Goal: Task Accomplishment & Management: Manage account settings

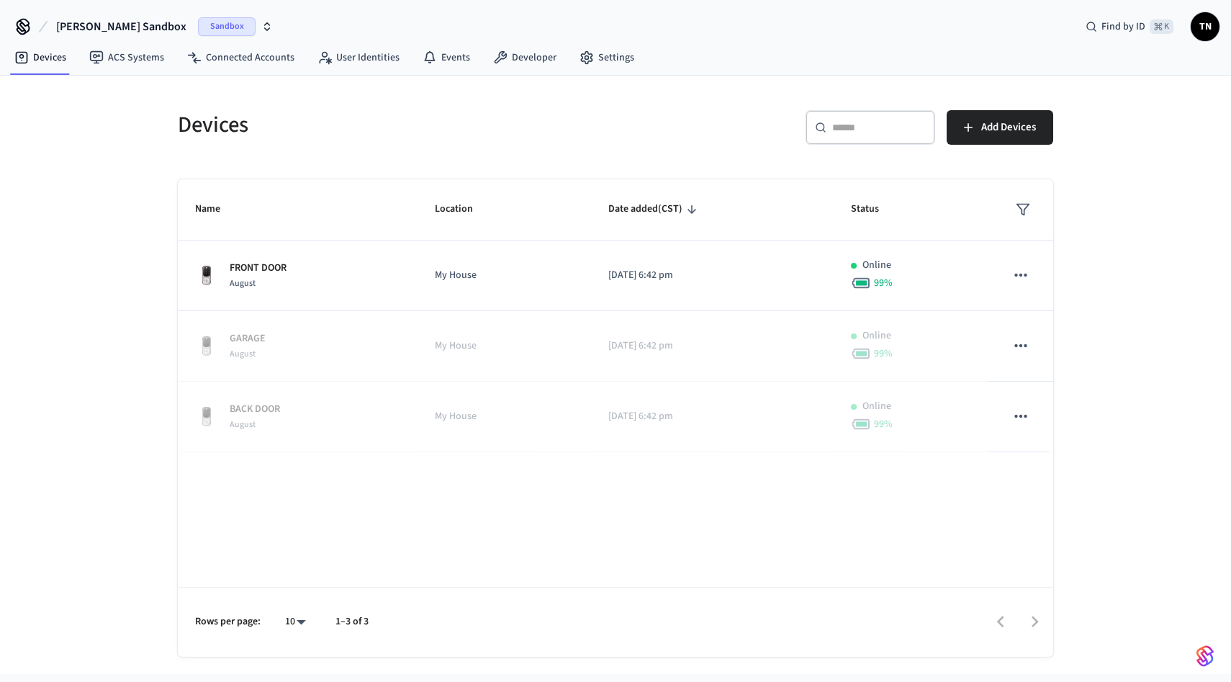
click at [1064, 233] on div "Devices ​ ​ Add Devices Name Location Date added (CST) Status FRONT DOOR August…" at bounding box center [615, 366] width 921 height 581
drag, startPoint x: 1103, startPoint y: 150, endPoint x: 966, endPoint y: 59, distance: 164.5
click at [966, 59] on div "Ryan's Sandbox Sandbox Find by ID ⌘ K TN Devices ACS Systems Connected Accounts…" at bounding box center [615, 337] width 1231 height 674
click at [694, 122] on div "​ ​ Add Devices" at bounding box center [838, 133] width 429 height 46
drag, startPoint x: 694, startPoint y: 122, endPoint x: 14, endPoint y: 24, distance: 686.3
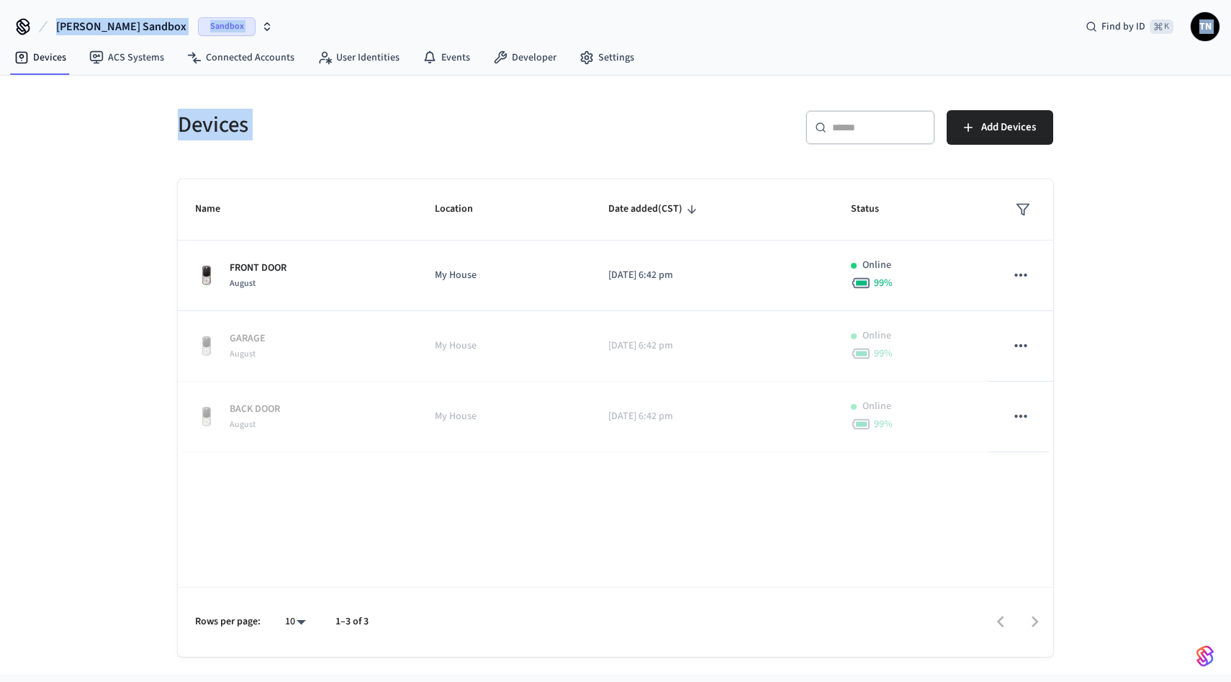
click at [14, 24] on div "Ryan's Sandbox Sandbox Find by ID ⌘ K TN Devices ACS Systems Connected Accounts…" at bounding box center [615, 337] width 1231 height 674
click at [117, 109] on div "Devices ​ ​ Add Devices Name Location Date added (CST) Status FRONT DOOR August…" at bounding box center [615, 375] width 1231 height 598
drag, startPoint x: 117, startPoint y: 109, endPoint x: 372, endPoint y: 128, distance: 255.5
click at [372, 128] on div "Devices ​ ​ Add Devices Name Location Date added (CST) Status FRONT DOOR August…" at bounding box center [615, 375] width 1231 height 598
click at [361, 135] on h5 "Devices" at bounding box center [392, 125] width 429 height 30
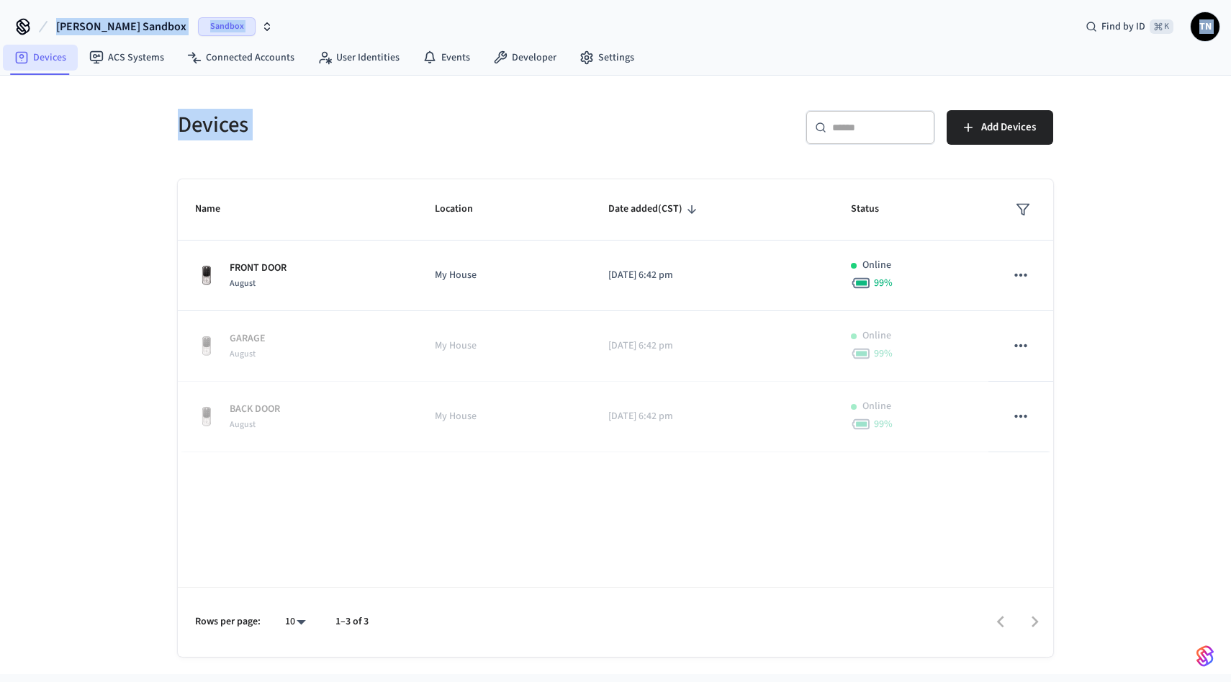
drag, startPoint x: 361, startPoint y: 135, endPoint x: 36, endPoint y: 51, distance: 335.1
click at [8, 11] on div "Ryan's Sandbox Sandbox Find by ID ⌘ K TN Devices ACS Systems Connected Accounts…" at bounding box center [615, 337] width 1231 height 674
click at [119, 184] on div "Devices ​ ​ Add Devices Name Location Date added (CST) Status FRONT DOOR August…" at bounding box center [615, 375] width 1231 height 598
drag, startPoint x: 1164, startPoint y: 290, endPoint x: 133, endPoint y: 178, distance: 1036.7
click at [133, 178] on div "Devices ​ ​ Add Devices Name Location Date added (CST) Status FRONT DOOR August…" at bounding box center [615, 375] width 1231 height 598
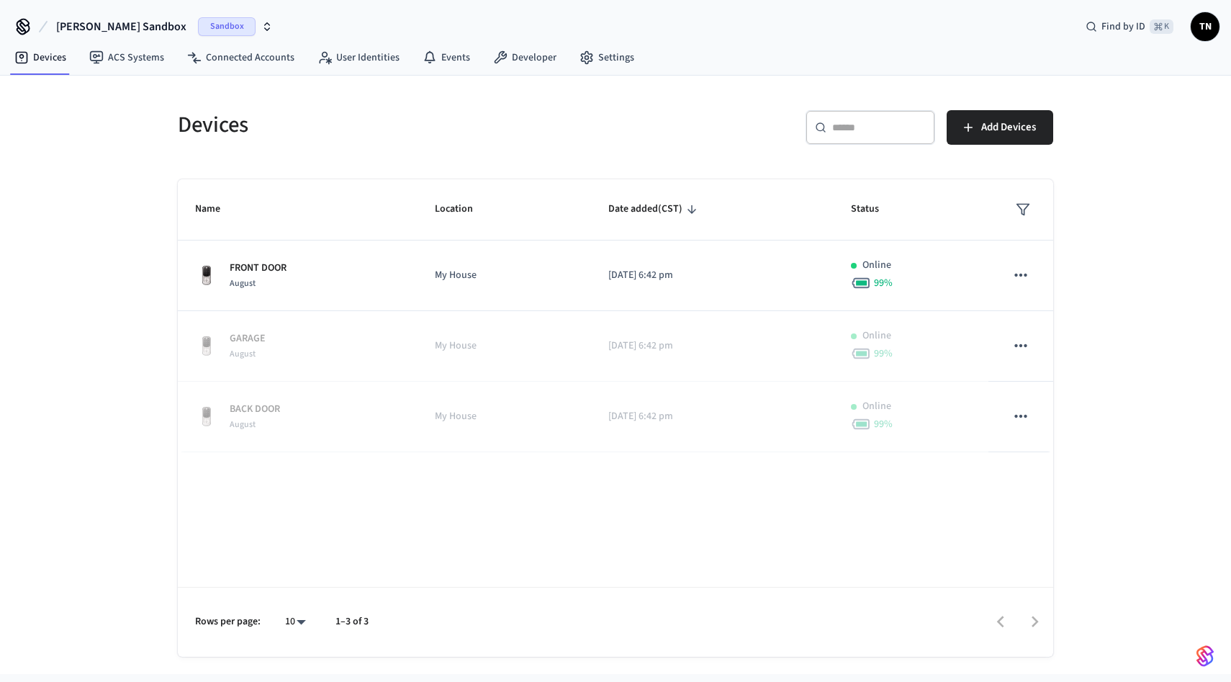
click at [127, 136] on div "Devices ​ ​ Add Devices Name Location Date added (CST) Status FRONT DOOR August…" at bounding box center [615, 375] width 1231 height 598
click at [522, 126] on h5 "Devices" at bounding box center [392, 125] width 429 height 30
click at [879, 125] on input "text" at bounding box center [879, 127] width 94 height 14
paste input "**********"
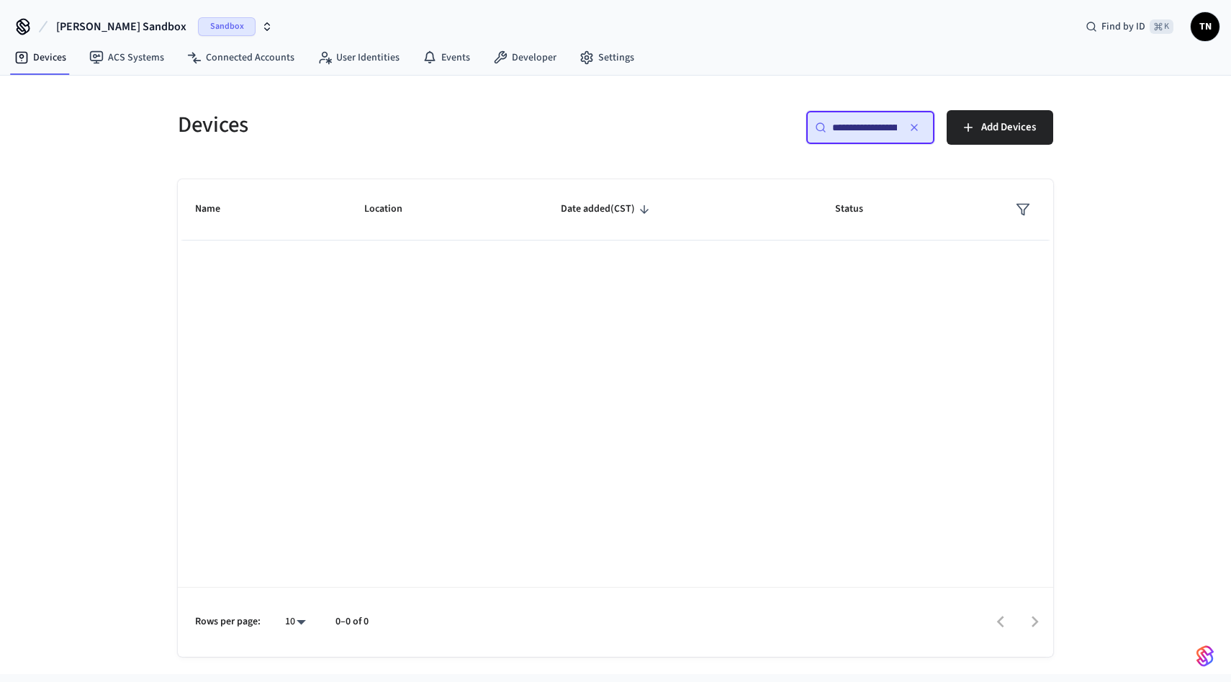
scroll to position [0, 109]
type input "**********"
click at [127, 30] on span "[PERSON_NAME] Sandbox" at bounding box center [121, 26] width 130 height 17
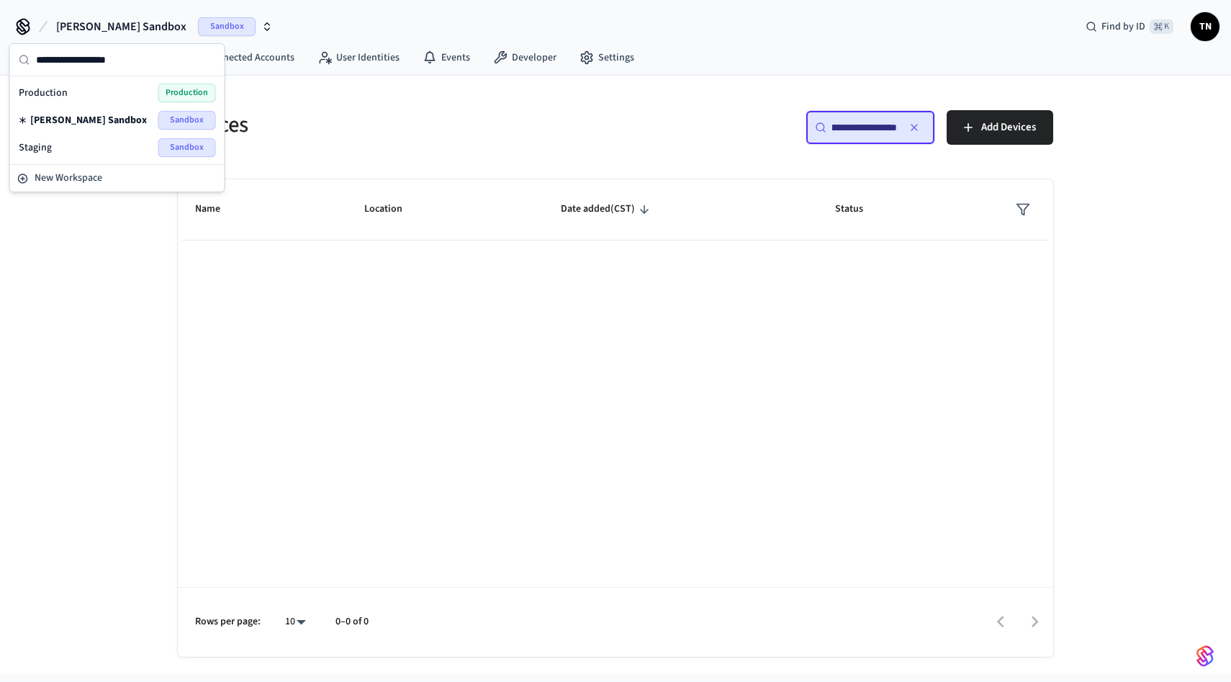
scroll to position [0, 0]
click at [97, 97] on div "Production Production" at bounding box center [117, 92] width 197 height 19
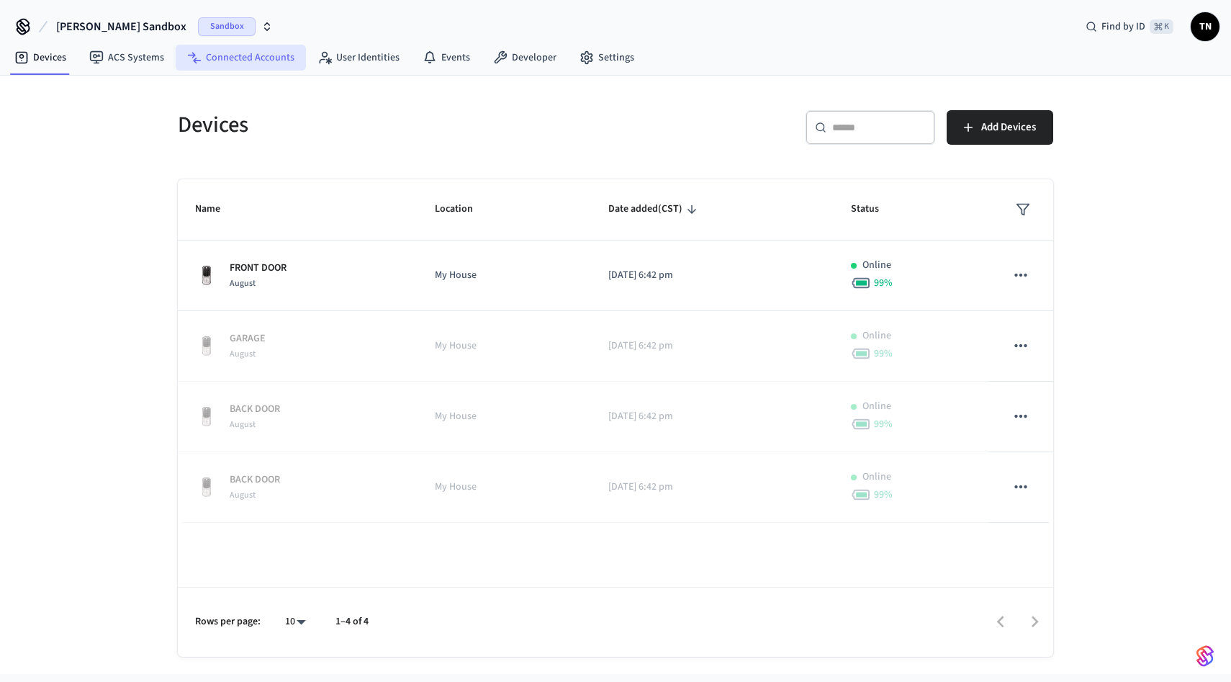
click at [206, 57] on link "Connected Accounts" at bounding box center [241, 58] width 130 height 26
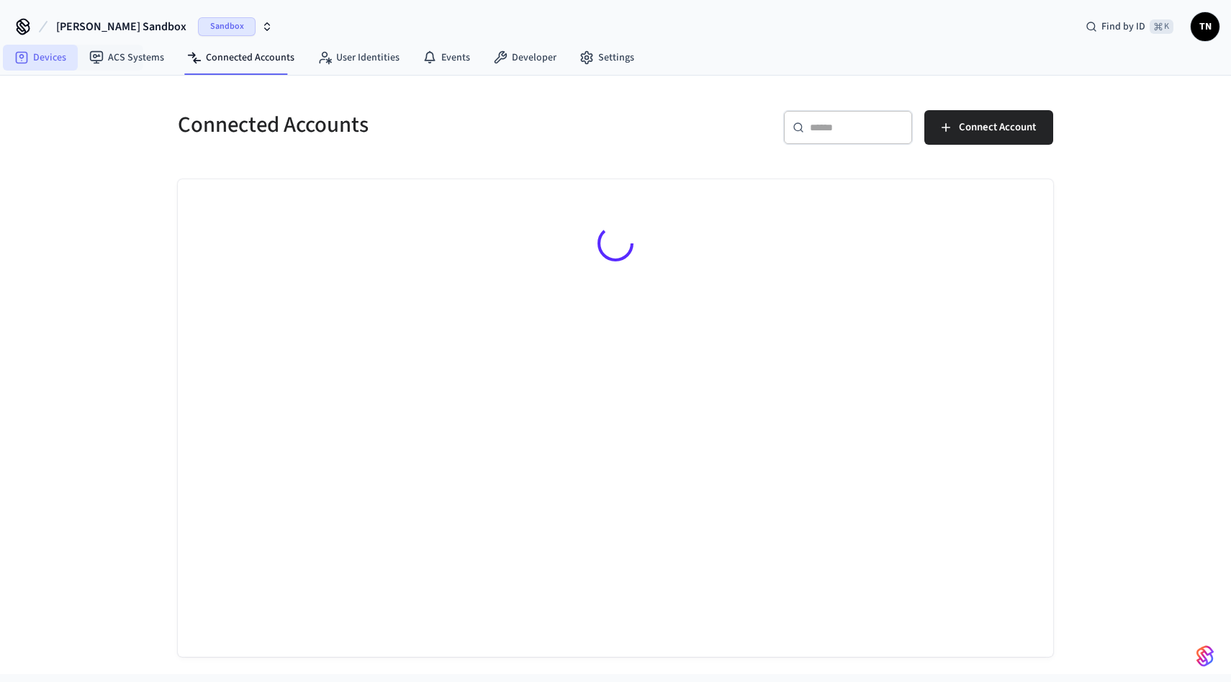
click at [53, 63] on link "Devices" at bounding box center [40, 58] width 75 height 26
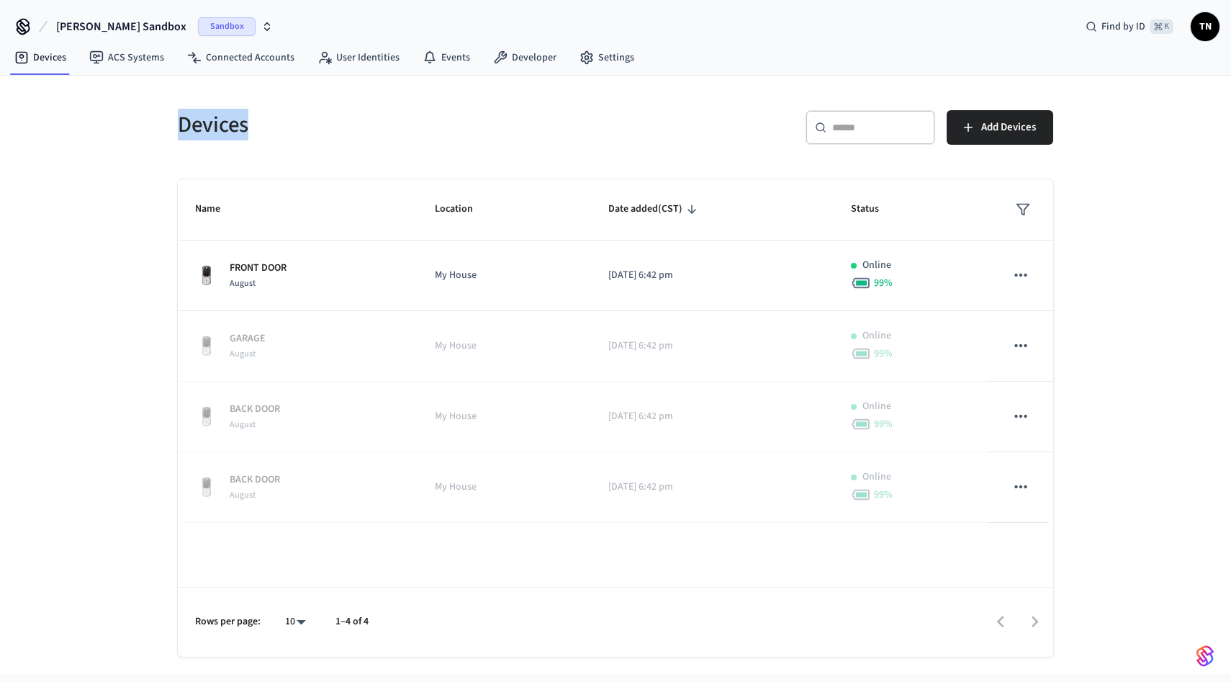
drag, startPoint x: 258, startPoint y: 140, endPoint x: 184, endPoint y: 124, distance: 76.0
click at [184, 124] on div "Devices" at bounding box center [383, 124] width 446 height 63
click at [166, 136] on div "Devices" at bounding box center [383, 124] width 446 height 63
drag, startPoint x: 166, startPoint y: 136, endPoint x: 304, endPoint y: 137, distance: 138.9
click at [304, 137] on div "Devices" at bounding box center [383, 124] width 446 height 63
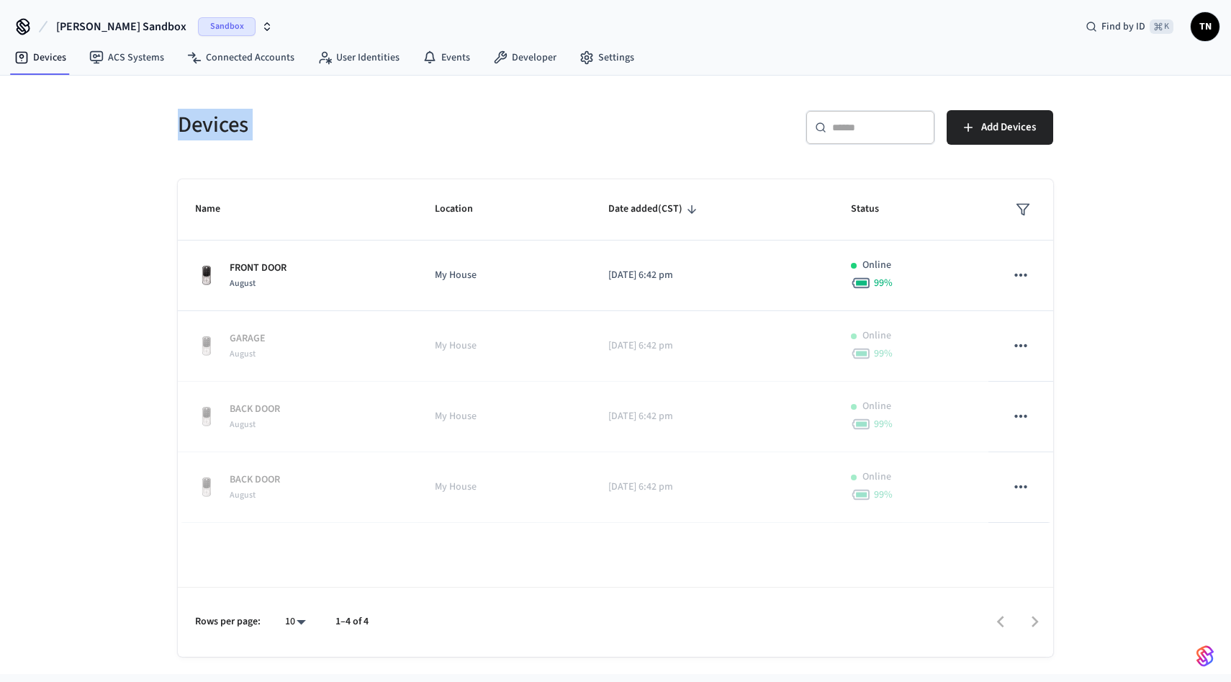
click at [265, 134] on h5 "Devices" at bounding box center [392, 125] width 429 height 30
drag, startPoint x: 265, startPoint y: 134, endPoint x: 117, endPoint y: 121, distance: 148.1
click at [117, 121] on div "Devices ​ ​ Add Devices Name Location Date added (CST) Status FRONT DOOR August…" at bounding box center [615, 375] width 1231 height 598
click at [150, 101] on div "Devices ​ ​ Add Devices Name Location Date added (CST) Status FRONT DOOR August…" at bounding box center [615, 375] width 1231 height 598
drag, startPoint x: 150, startPoint y: 101, endPoint x: 290, endPoint y: 125, distance: 141.5
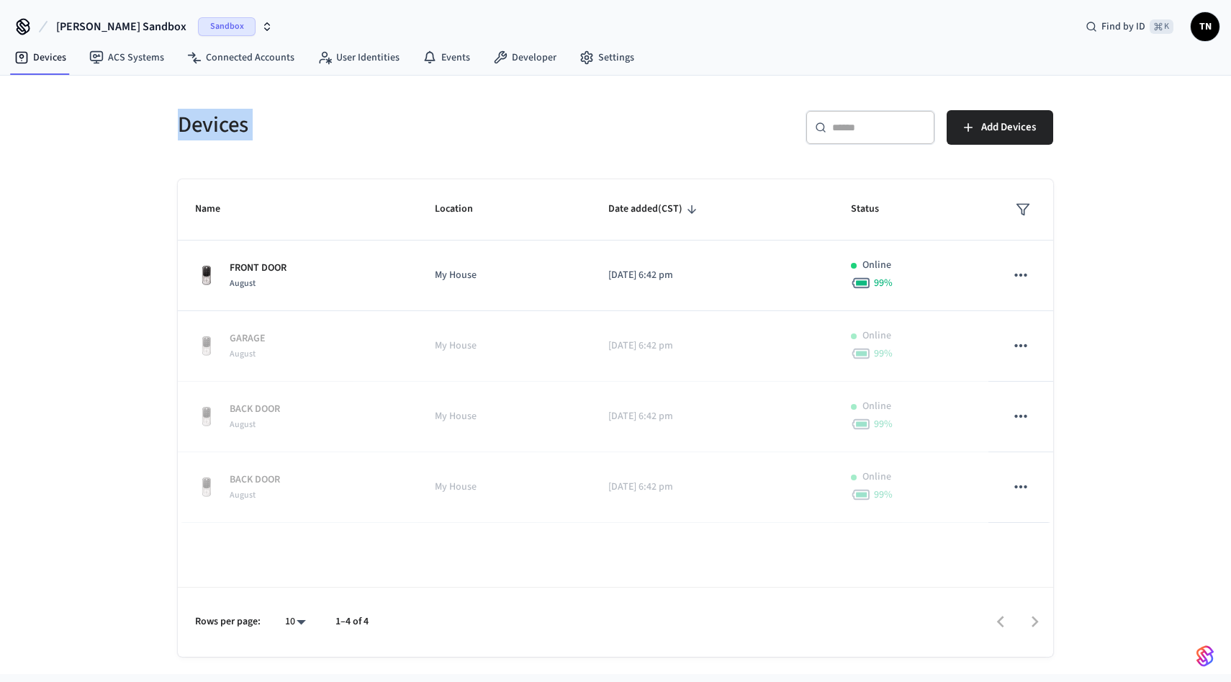
click at [290, 125] on div "Devices ​ ​ Add Devices Name Location Date added (CST) Status FRONT DOOR August…" at bounding box center [615, 375] width 1231 height 598
click at [276, 133] on h5 "Devices" at bounding box center [392, 125] width 429 height 30
drag, startPoint x: 276, startPoint y: 133, endPoint x: 167, endPoint y: 126, distance: 109.6
click at [167, 126] on div "Devices" at bounding box center [383, 124] width 446 height 63
click at [198, 128] on h5 "Devices" at bounding box center [392, 125] width 429 height 30
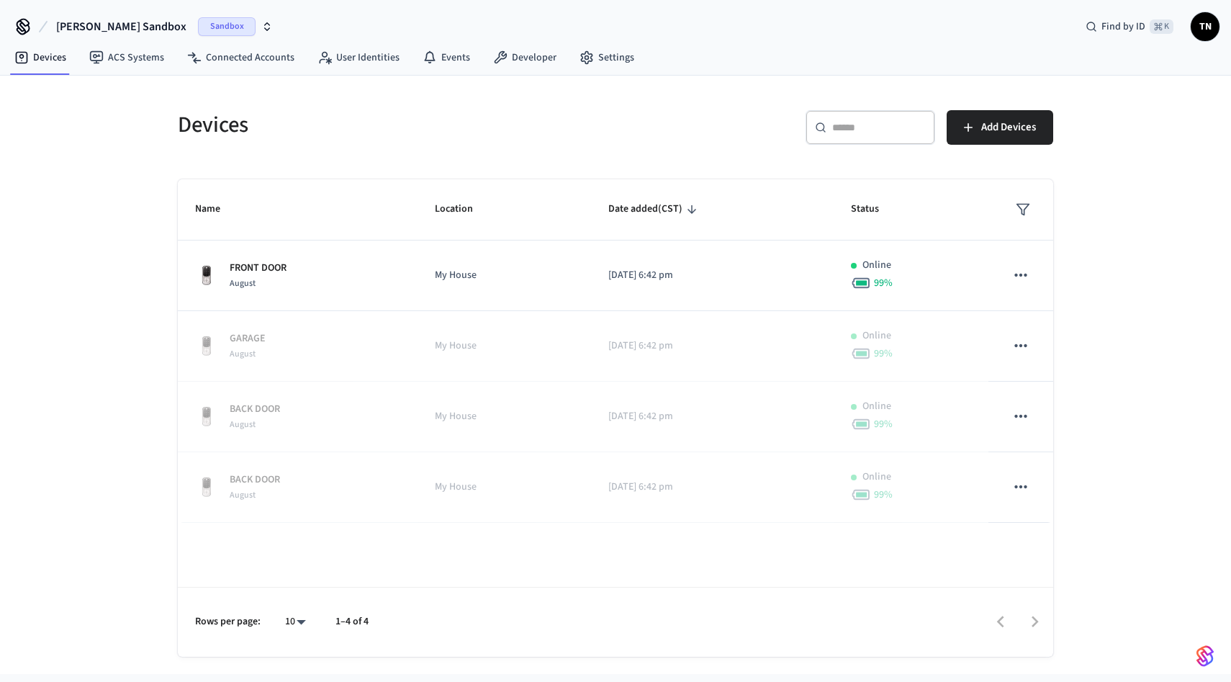
click at [825, 124] on icon at bounding box center [821, 128] width 12 height 12
click at [864, 122] on input "text" at bounding box center [879, 127] width 94 height 14
paste input "**********"
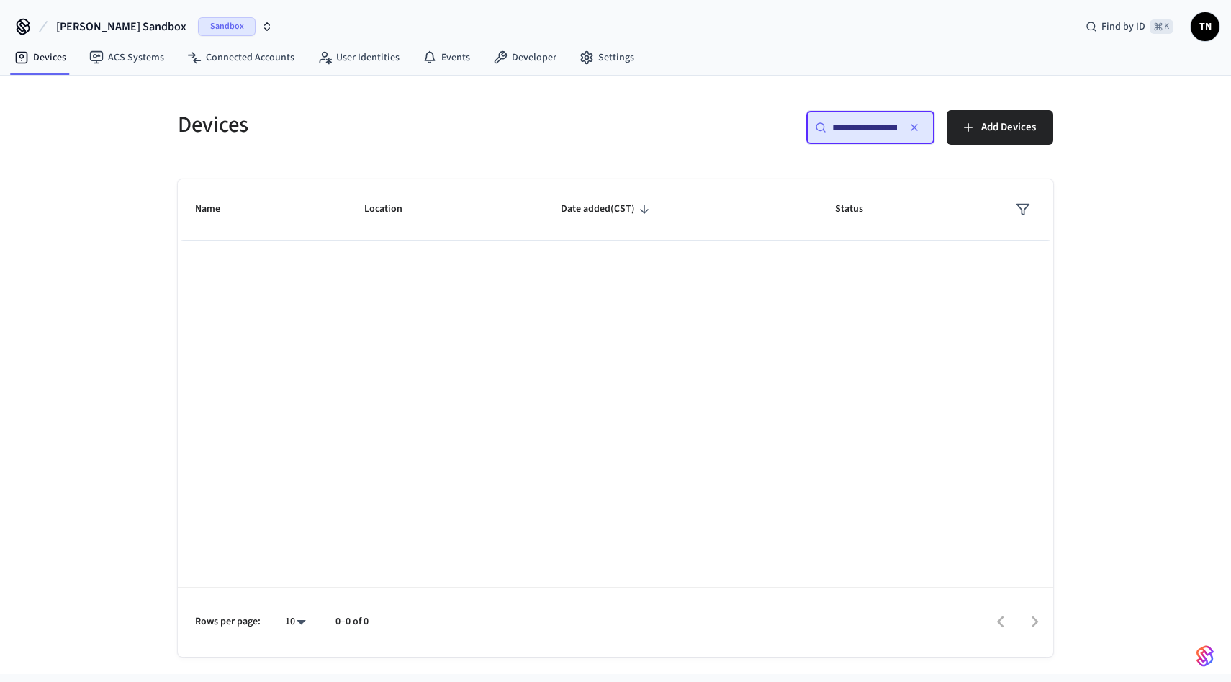
click at [874, 120] on input "**********" at bounding box center [864, 127] width 65 height 14
paste input "text"
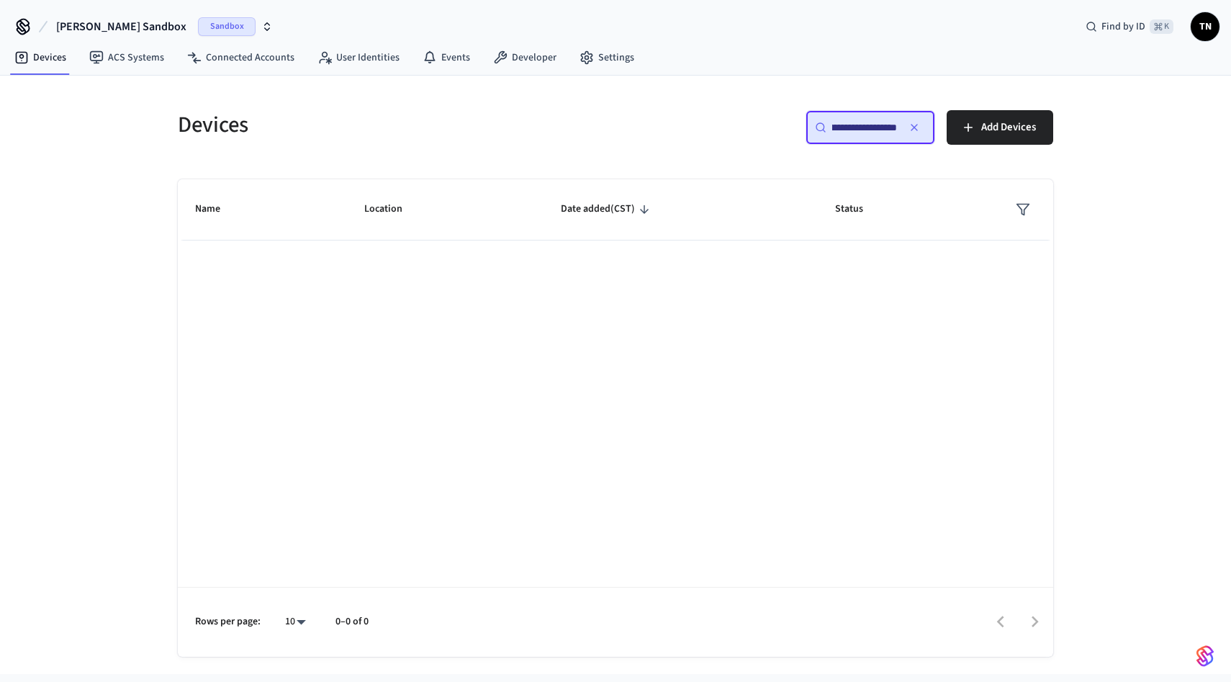
type input "**********"
click at [130, 29] on span "[PERSON_NAME] Sandbox" at bounding box center [121, 26] width 130 height 17
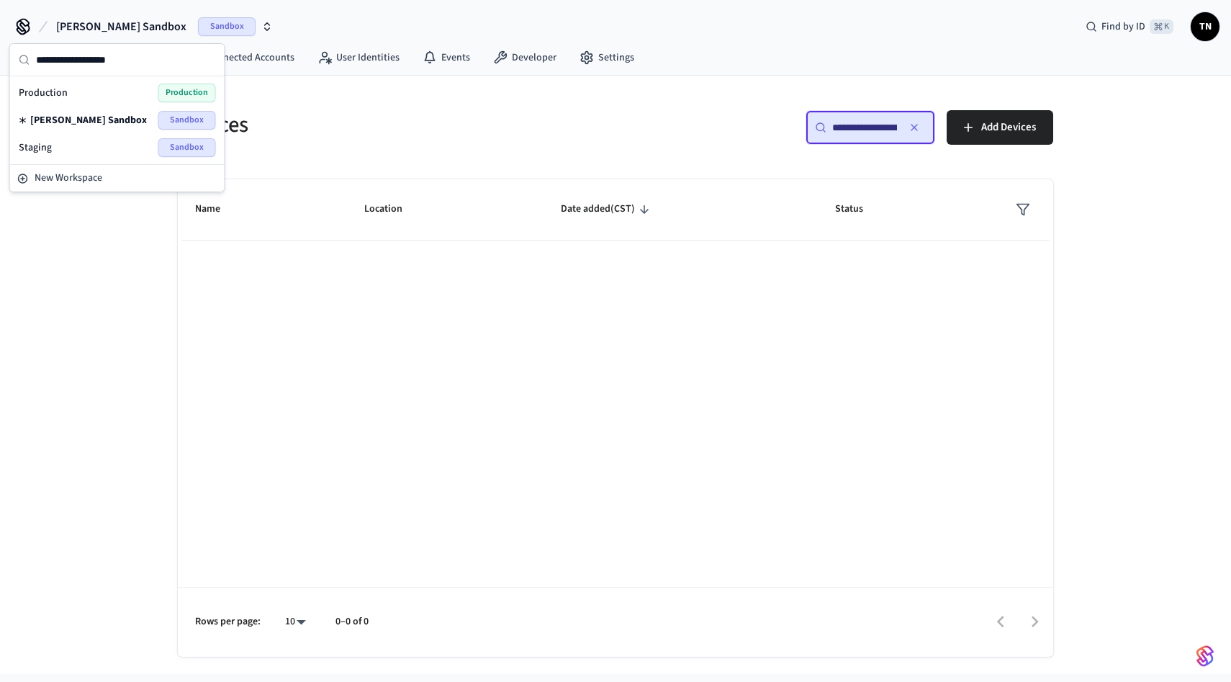
click at [109, 99] on div "Production Production" at bounding box center [117, 92] width 197 height 19
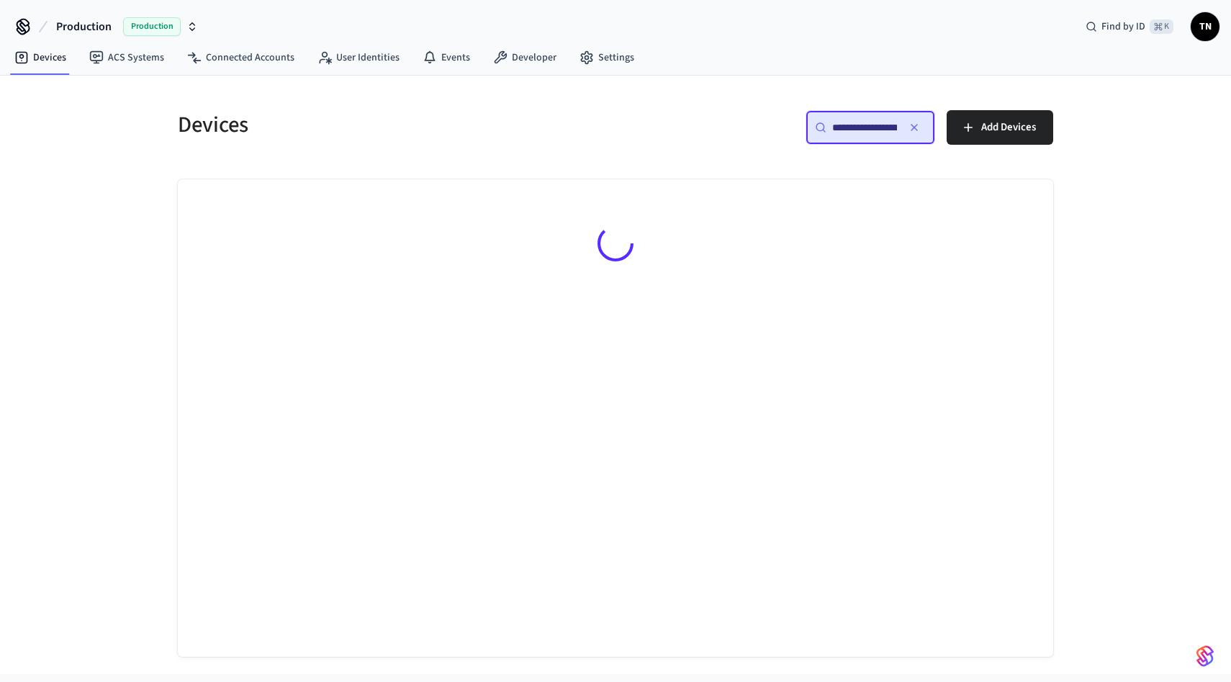
click at [859, 131] on input "**********" at bounding box center [864, 127] width 65 height 14
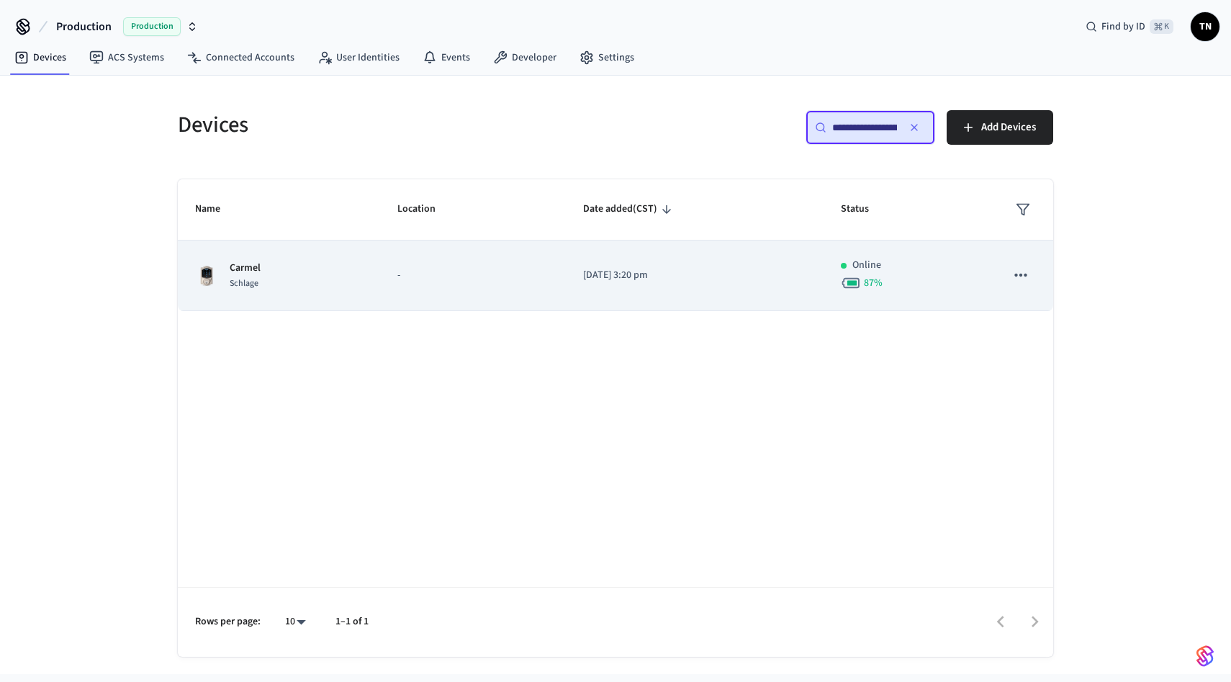
click at [444, 288] on td "-" at bounding box center [472, 275] width 185 height 71
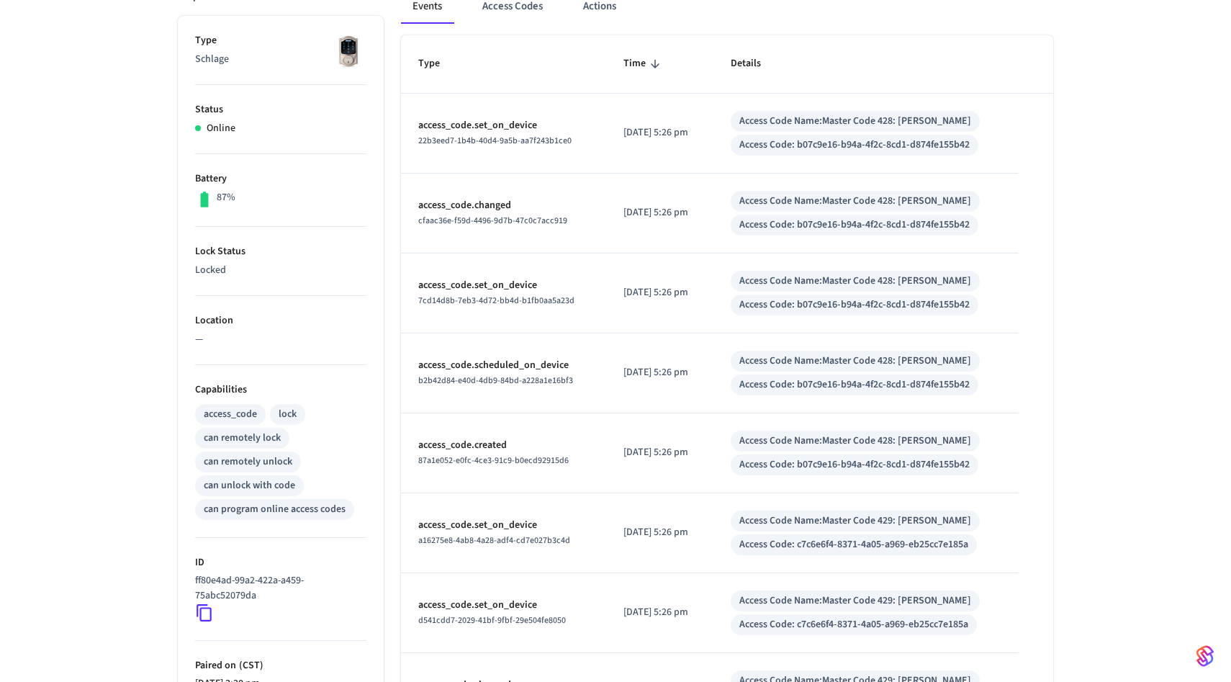
scroll to position [223, 0]
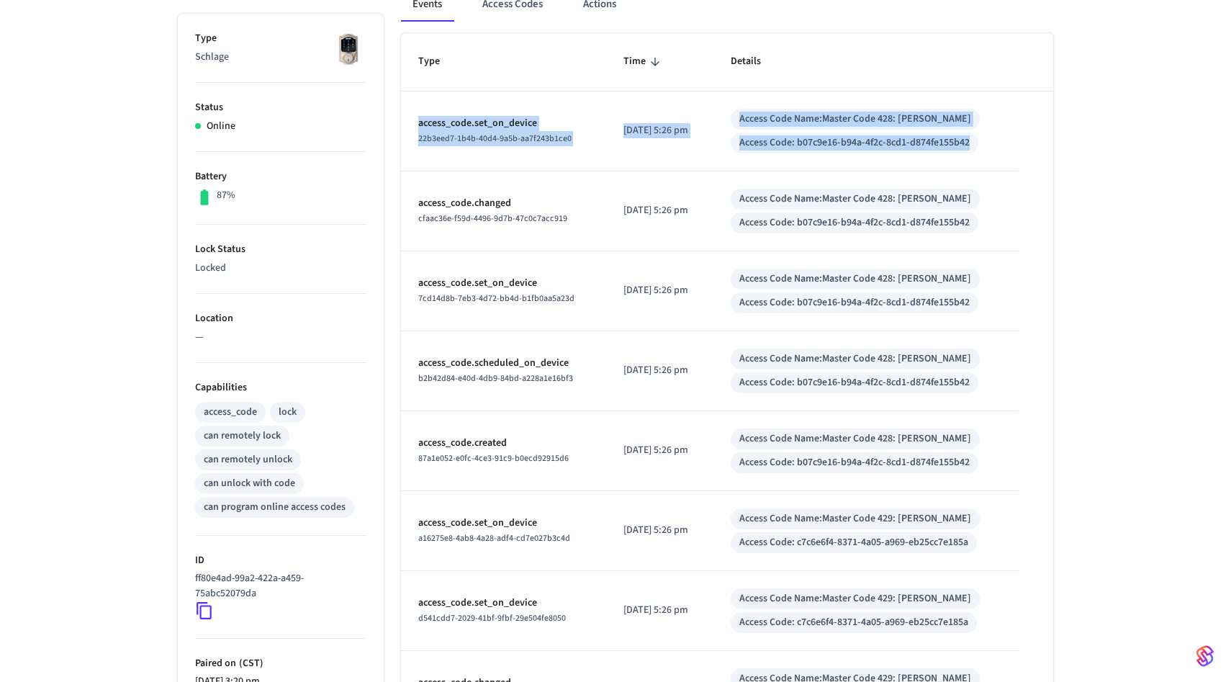
drag, startPoint x: 1029, startPoint y: 158, endPoint x: 422, endPoint y: 104, distance: 609.2
click at [422, 104] on table "Type Time Details access_code.set_on_device 22b3eed7-1b4b-40d4-9a5b-aa7f243b1ce…" at bounding box center [727, 461] width 652 height 856
click at [409, 114] on td "access_code.set_on_device 22b3eed7-1b4b-40d4-9a5b-aa7f243b1ce0" at bounding box center [503, 131] width 205 height 80
drag, startPoint x: 409, startPoint y: 114, endPoint x: 1017, endPoint y: 139, distance: 608.7
click at [1017, 139] on tr "access_code.set_on_device 22b3eed7-1b4b-40d4-9a5b-aa7f243b1ce0 [DATE] 5:26 pm A…" at bounding box center [727, 131] width 652 height 80
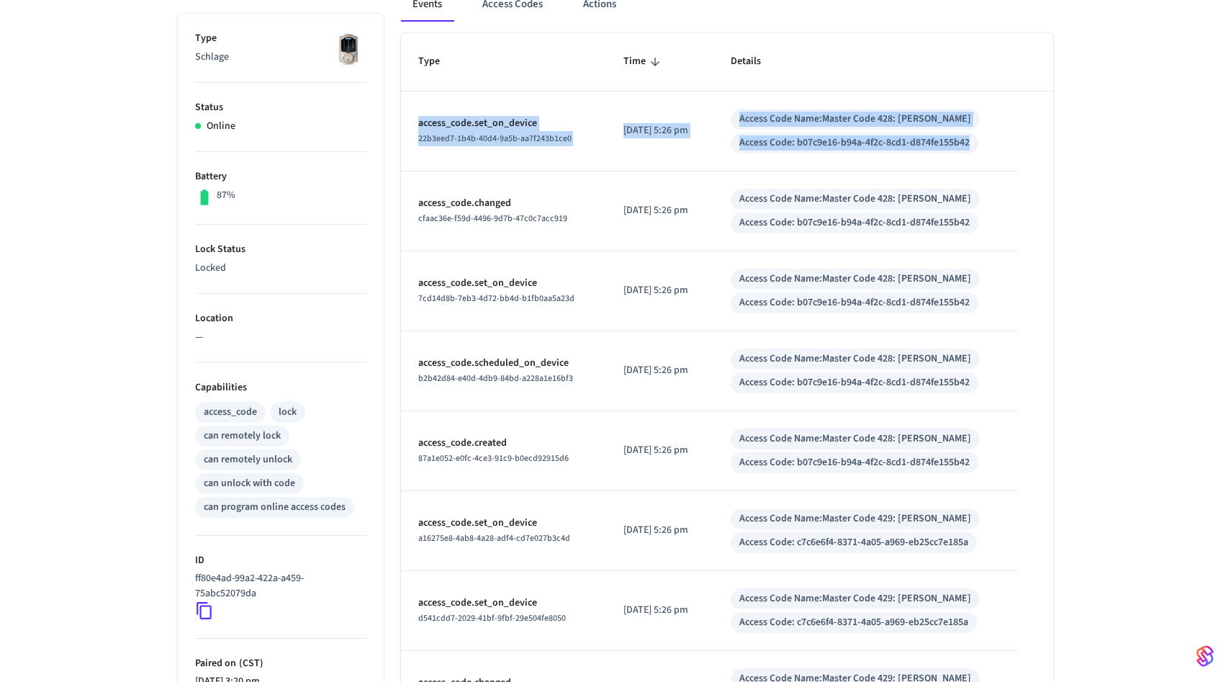
click at [1028, 148] on table "Type Time Details access_code.set_on_device 22b3eed7-1b4b-40d4-9a5b-aa7f243b1ce…" at bounding box center [727, 461] width 652 height 856
drag, startPoint x: 1028, startPoint y: 148, endPoint x: 427, endPoint y: 106, distance: 601.7
click at [427, 106] on table "Type Time Details access_code.set_on_device 22b3eed7-1b4b-40d4-9a5b-aa7f243b1ce…" at bounding box center [727, 461] width 652 height 856
click at [417, 112] on td "access_code.set_on_device 22b3eed7-1b4b-40d4-9a5b-aa7f243b1ce0" at bounding box center [503, 131] width 205 height 80
drag, startPoint x: 417, startPoint y: 112, endPoint x: 1017, endPoint y: 155, distance: 601.1
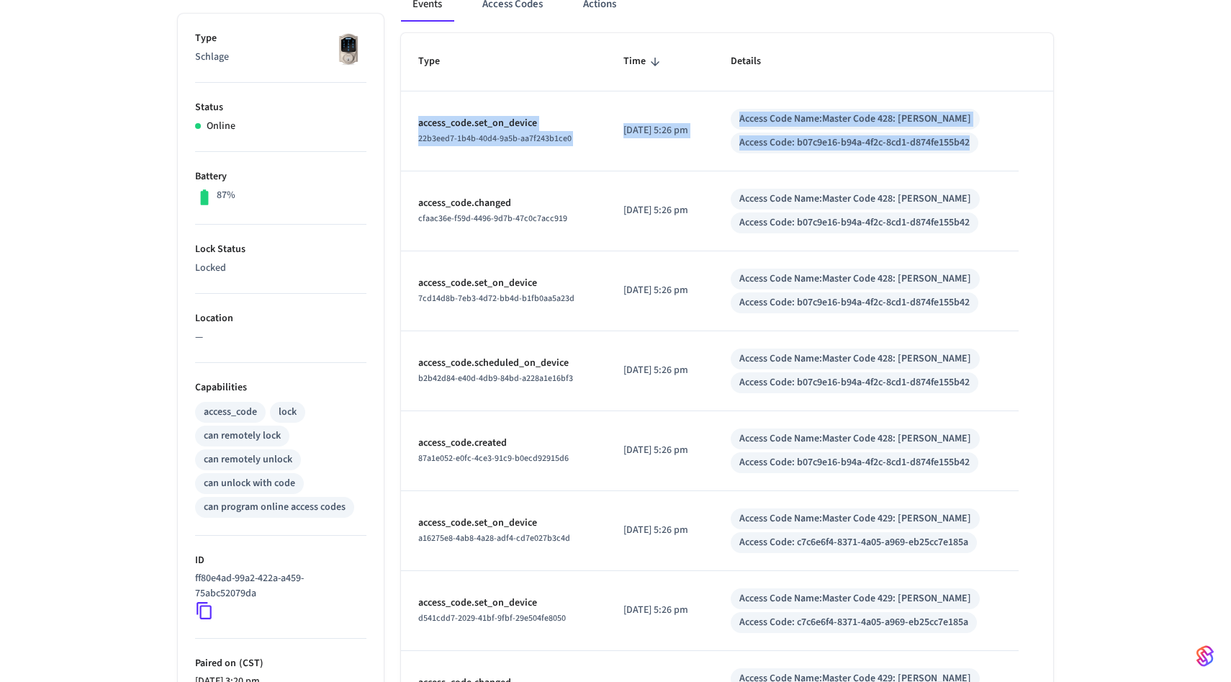
click at [1017, 155] on tr "access_code.set_on_device 22b3eed7-1b4b-40d4-9a5b-aa7f243b1ce0 [DATE] 5:26 pm A…" at bounding box center [727, 131] width 652 height 80
click at [1029, 148] on table "Type Time Details access_code.set_on_device 22b3eed7-1b4b-40d4-9a5b-aa7f243b1ce…" at bounding box center [727, 461] width 652 height 856
drag, startPoint x: 1029, startPoint y: 148, endPoint x: 445, endPoint y: 107, distance: 585.8
click at [445, 107] on table "Type Time Details access_code.set_on_device 22b3eed7-1b4b-40d4-9a5b-aa7f243b1ce…" at bounding box center [727, 461] width 652 height 856
click at [429, 116] on p "access_code.set_on_device" at bounding box center [503, 123] width 171 height 15
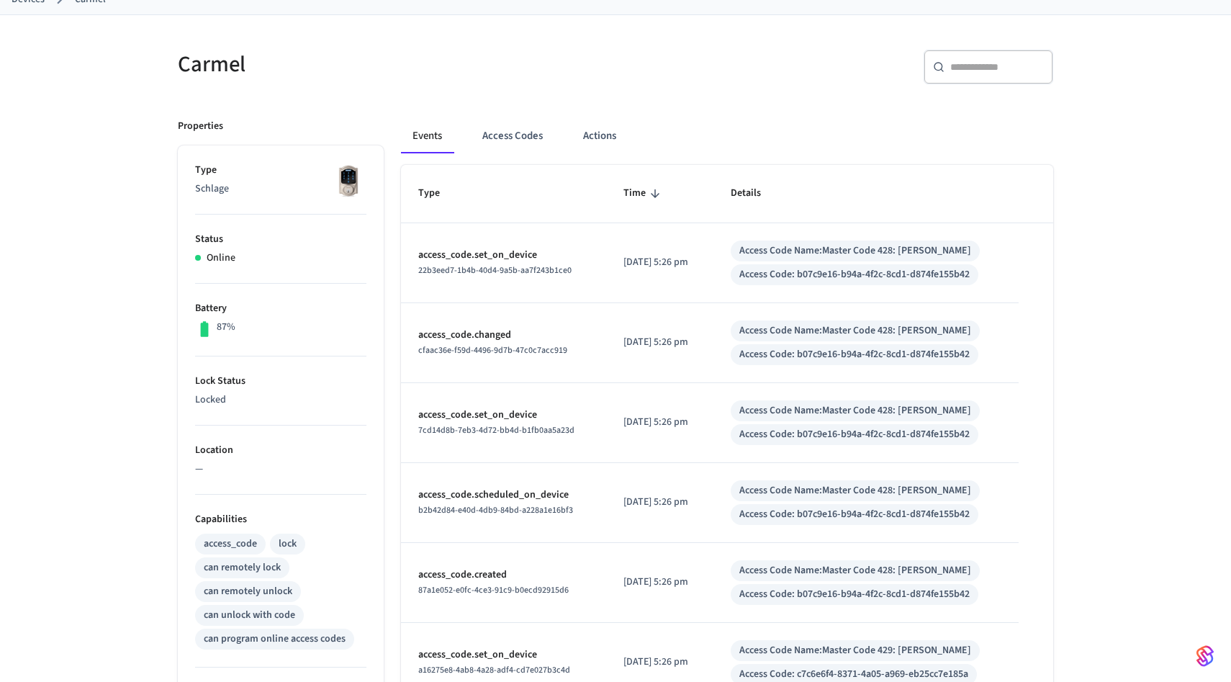
scroll to position [92, 0]
click at [501, 125] on button "Access Codes" at bounding box center [512, 135] width 83 height 35
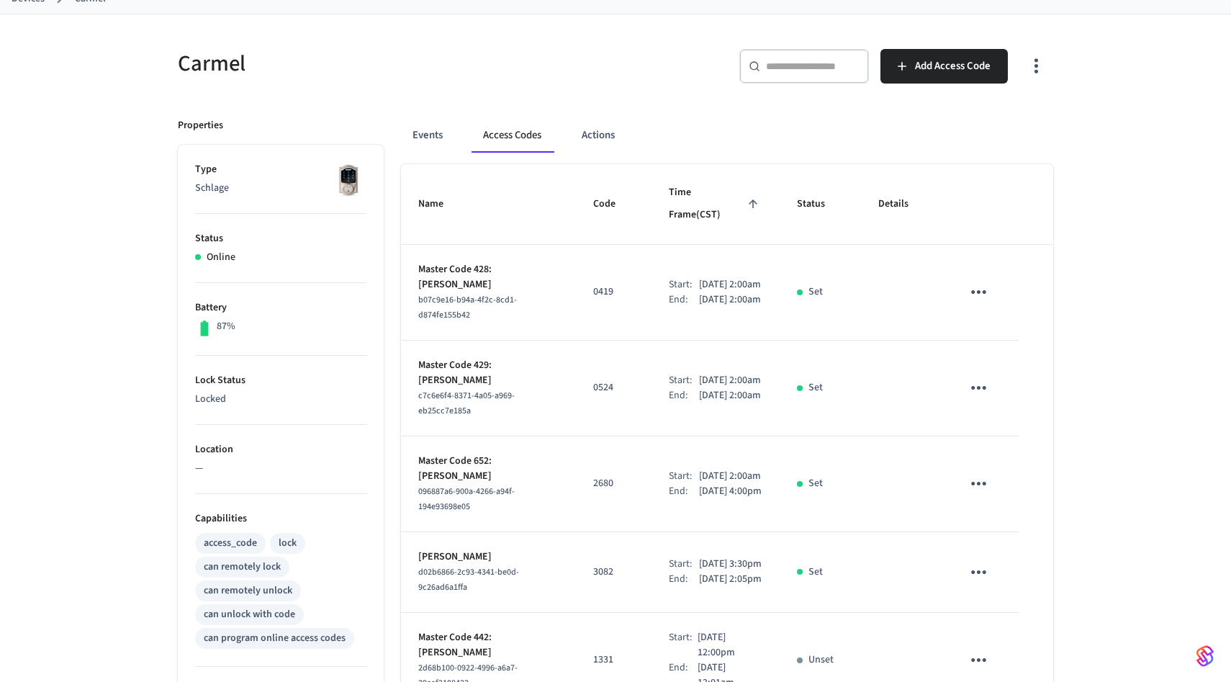
click at [804, 62] on input "text" at bounding box center [813, 66] width 94 height 14
paste input "**********"
type input "**********"
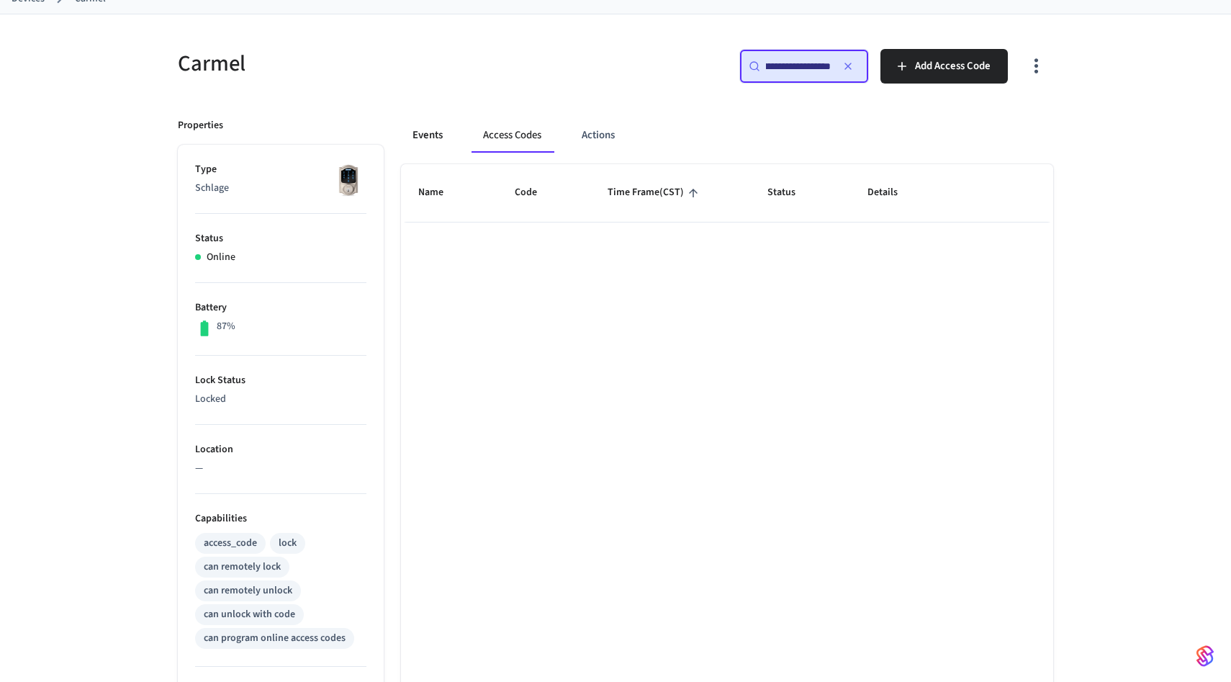
click at [453, 138] on button "Events" at bounding box center [427, 135] width 53 height 35
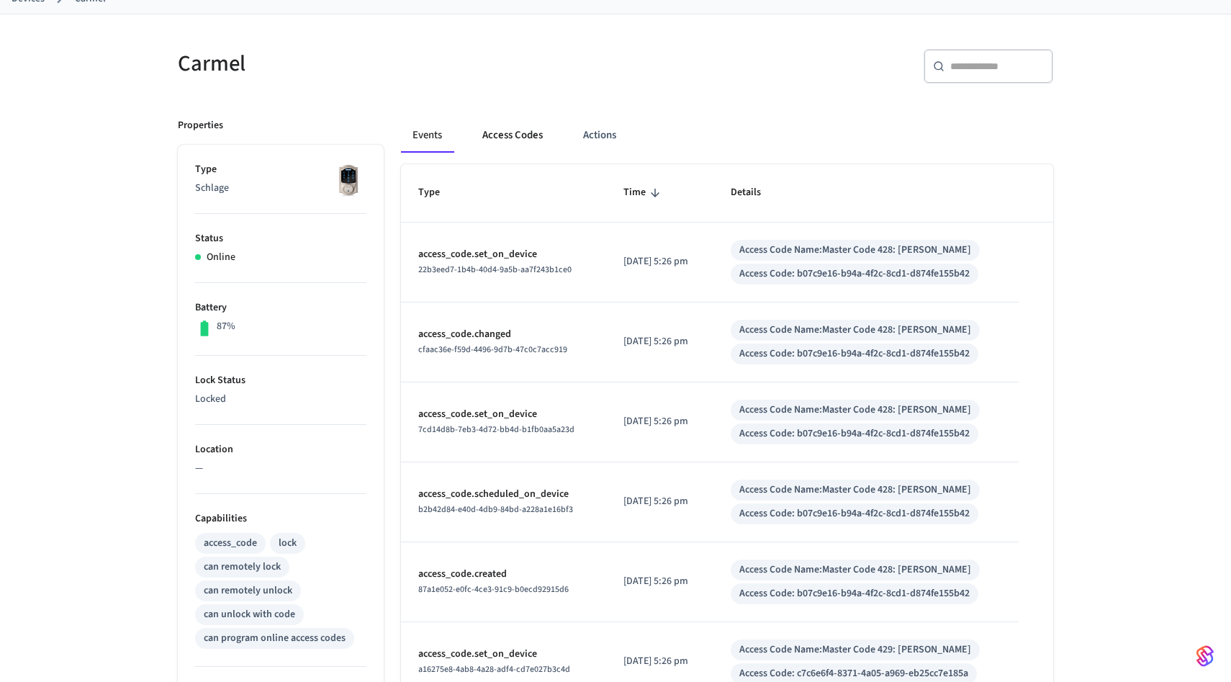
click at [497, 141] on button "Access Codes" at bounding box center [512, 135] width 83 height 35
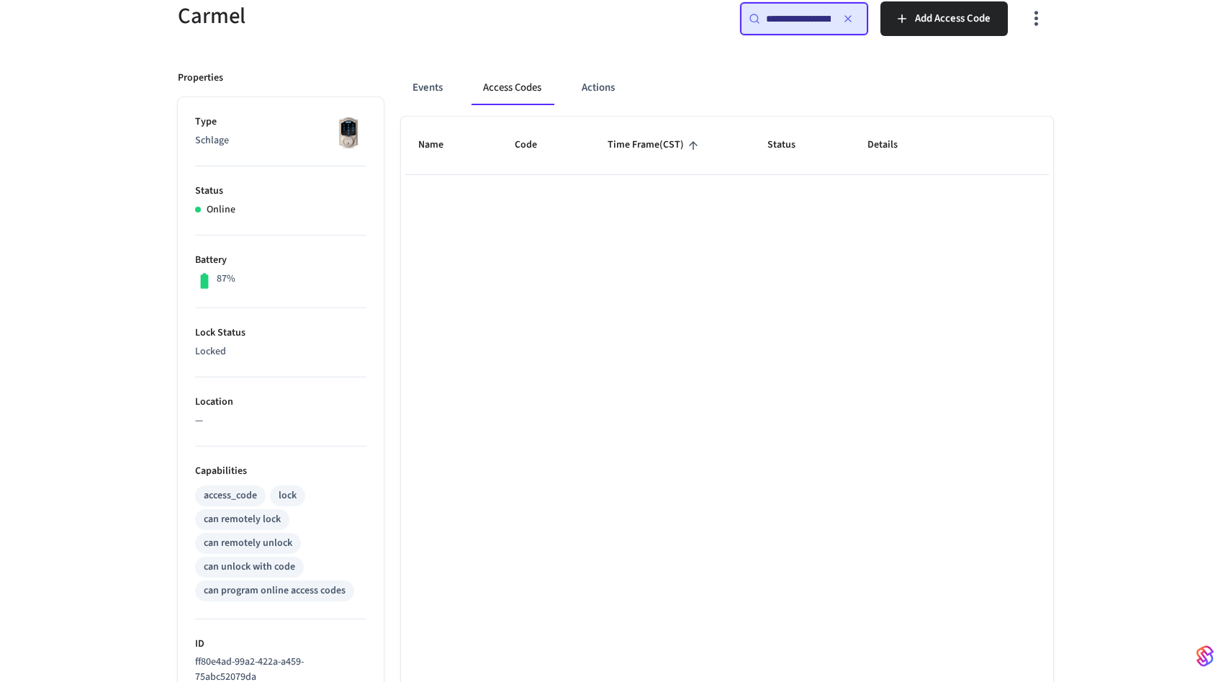
scroll to position [142, 0]
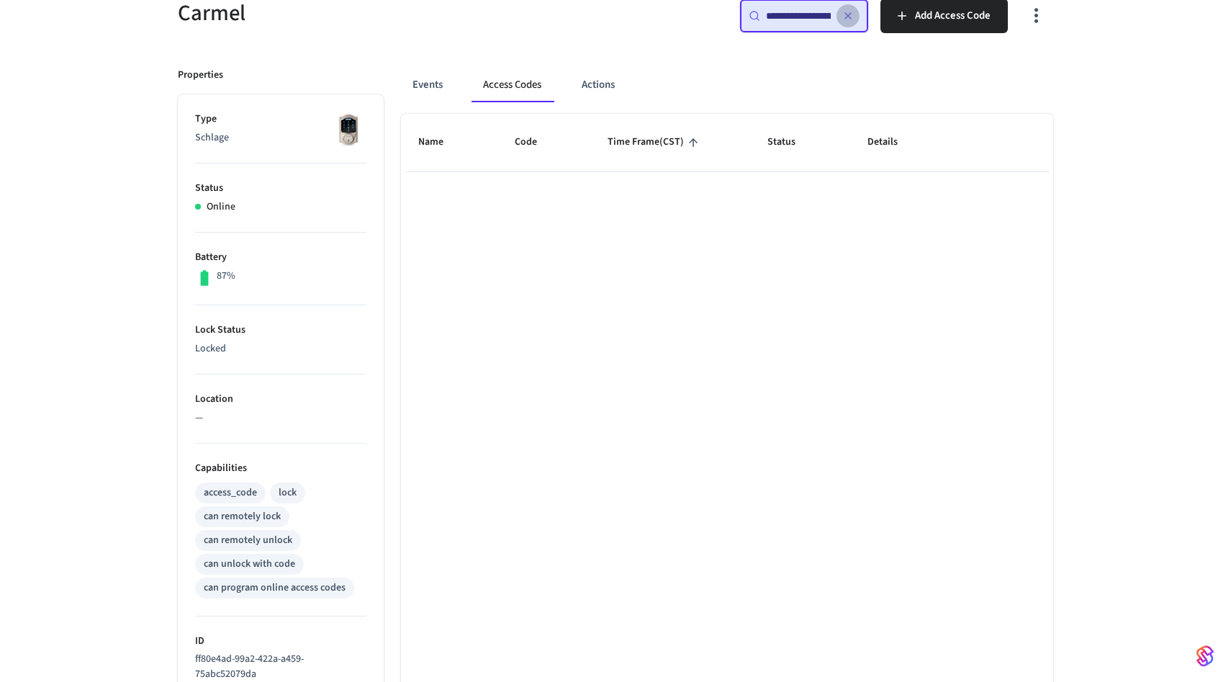
click at [852, 15] on icon "button" at bounding box center [848, 16] width 12 height 12
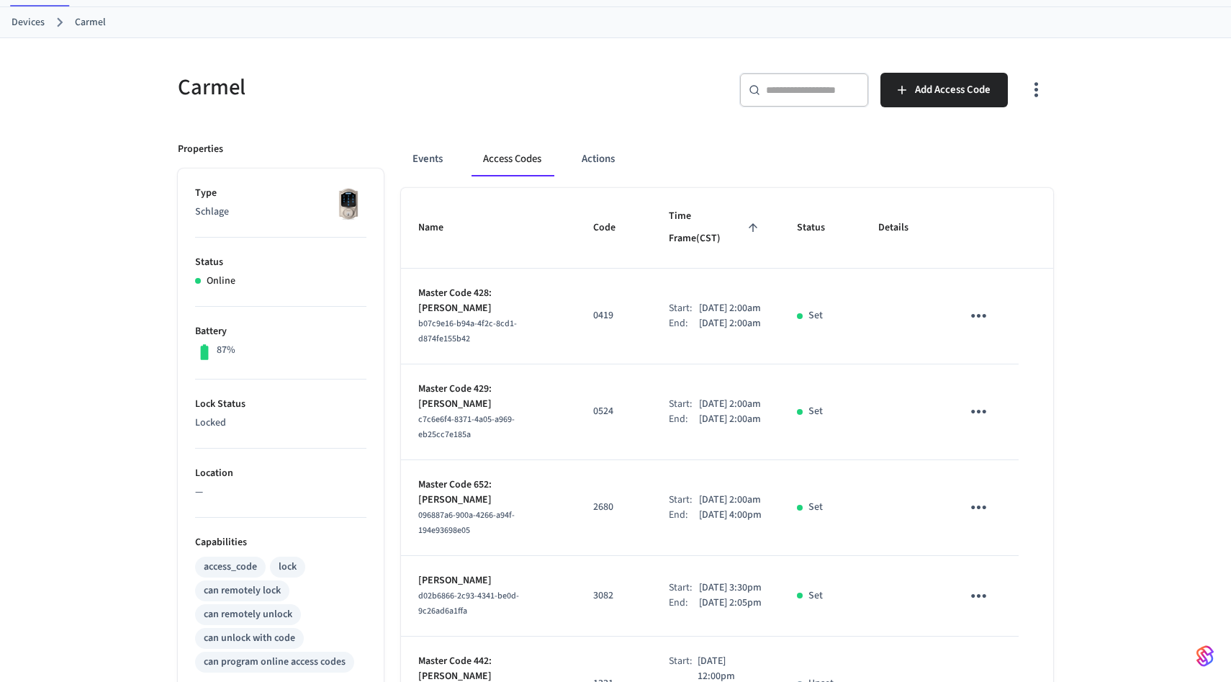
scroll to position [64, 0]
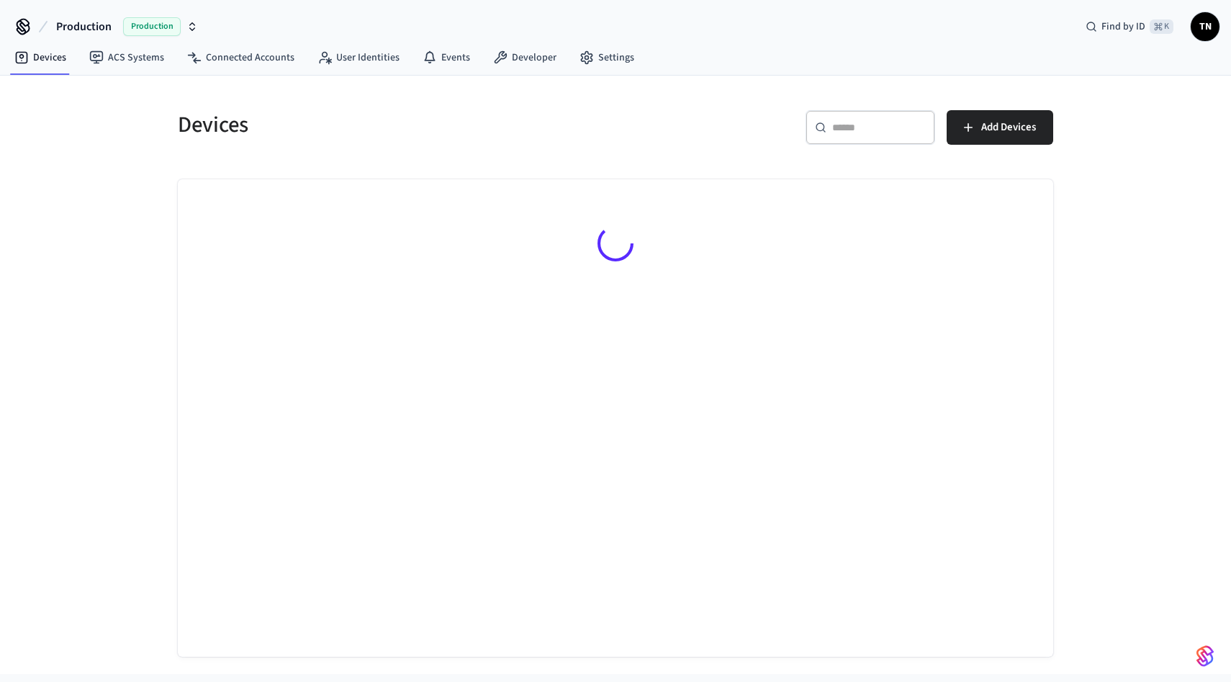
click at [871, 126] on input "text" at bounding box center [879, 127] width 94 height 14
paste input "**********"
type input "**********"
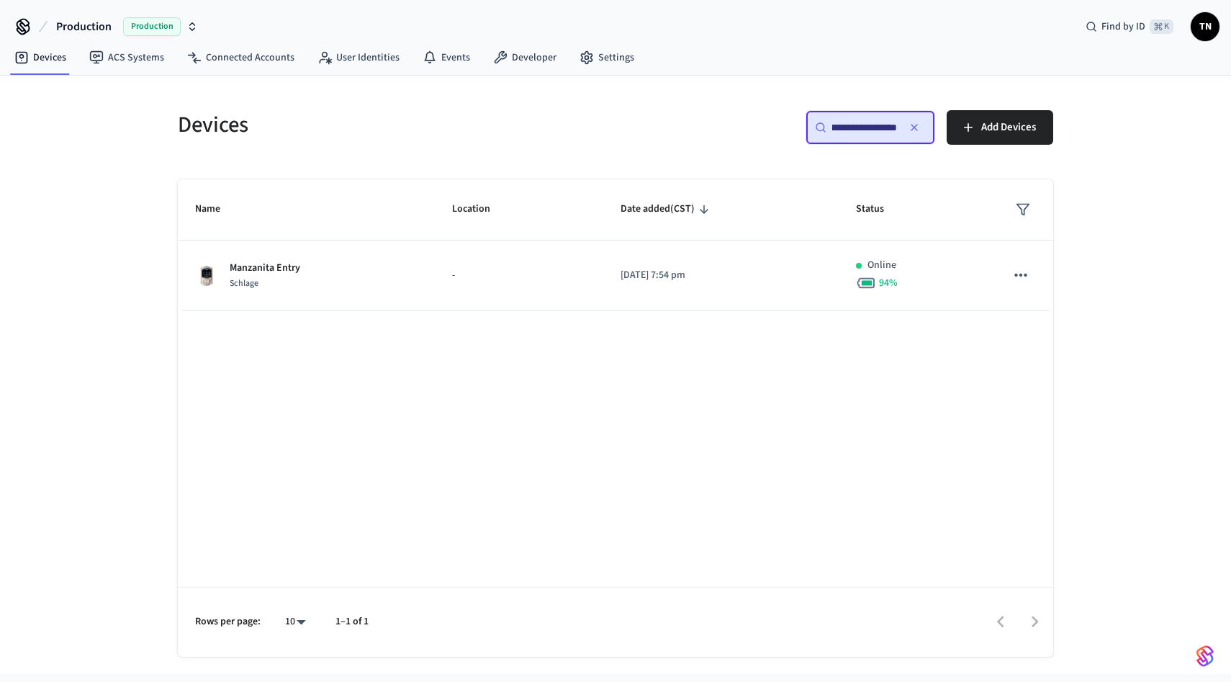
scroll to position [0, 0]
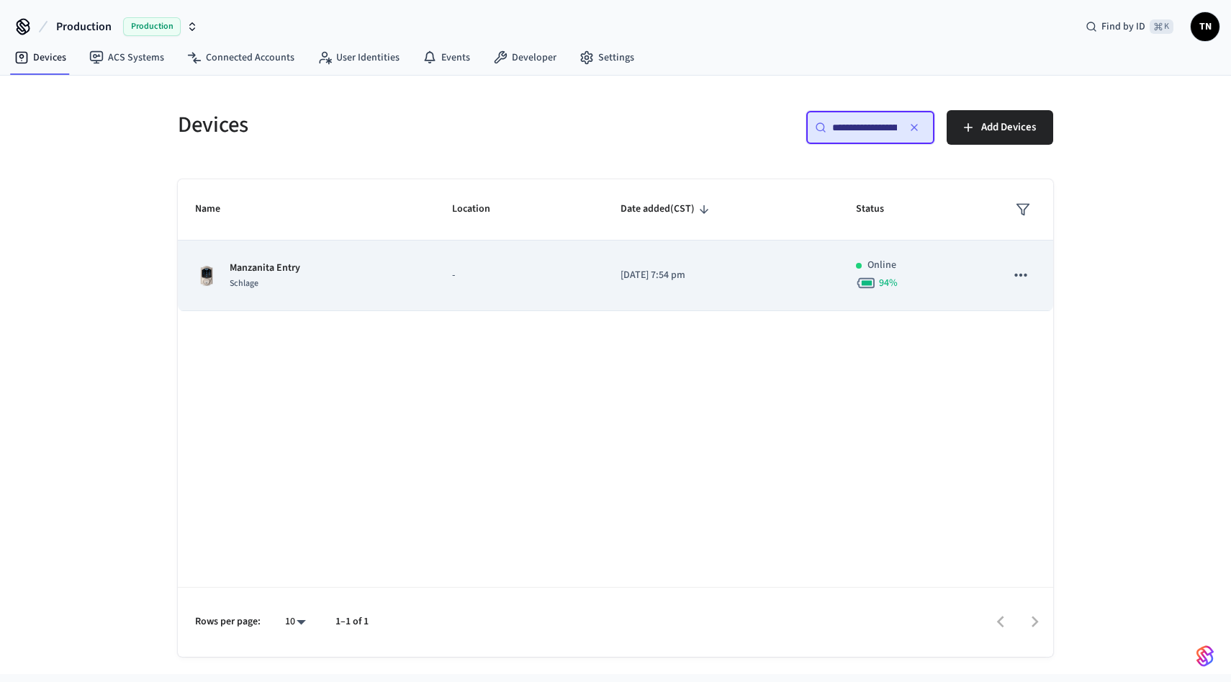
click at [476, 282] on p "-" at bounding box center [519, 275] width 134 height 15
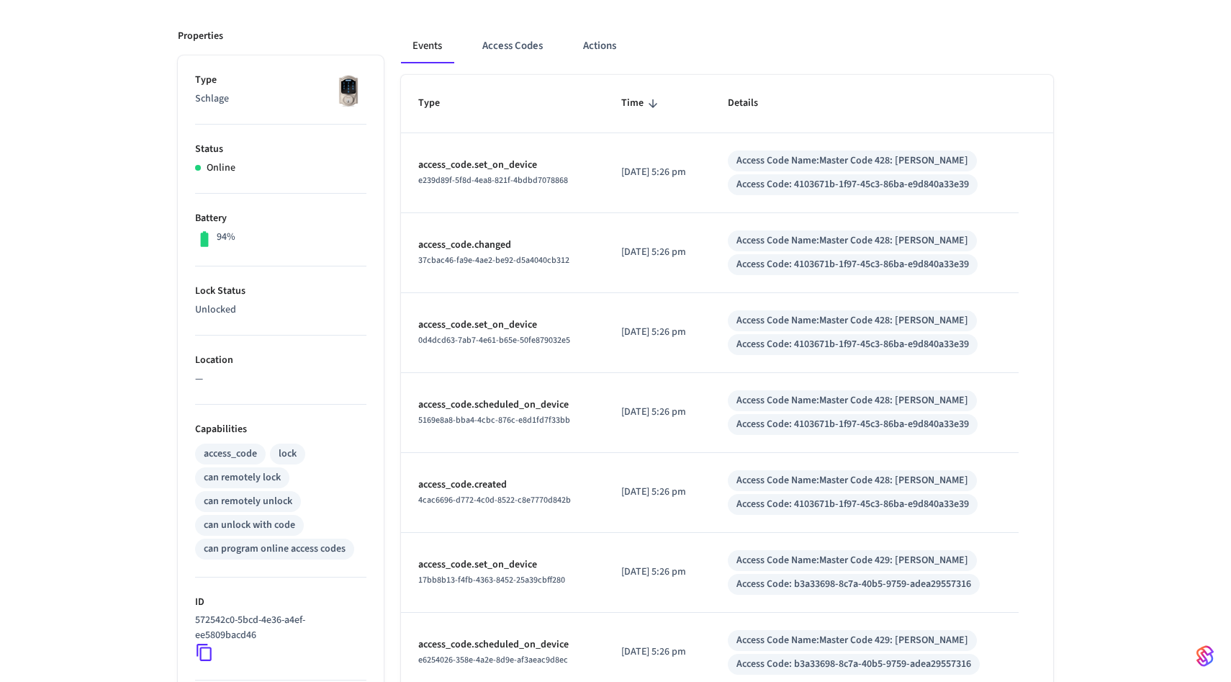
scroll to position [191, 0]
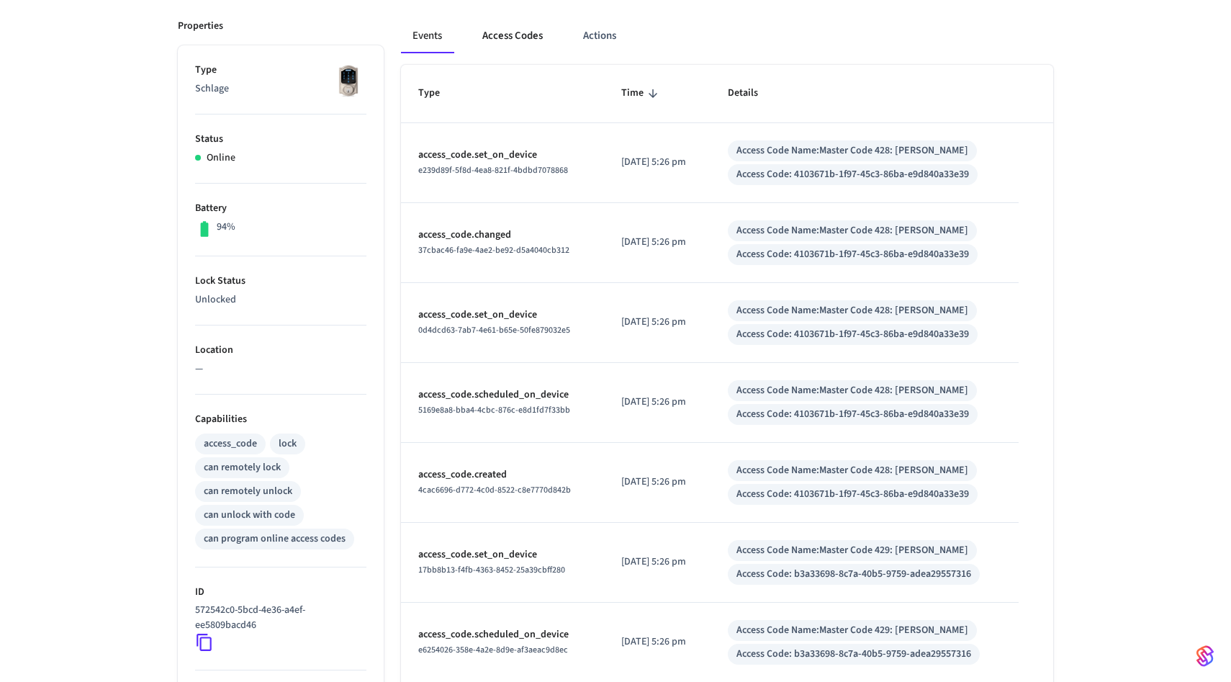
click at [513, 47] on button "Access Codes" at bounding box center [512, 36] width 83 height 35
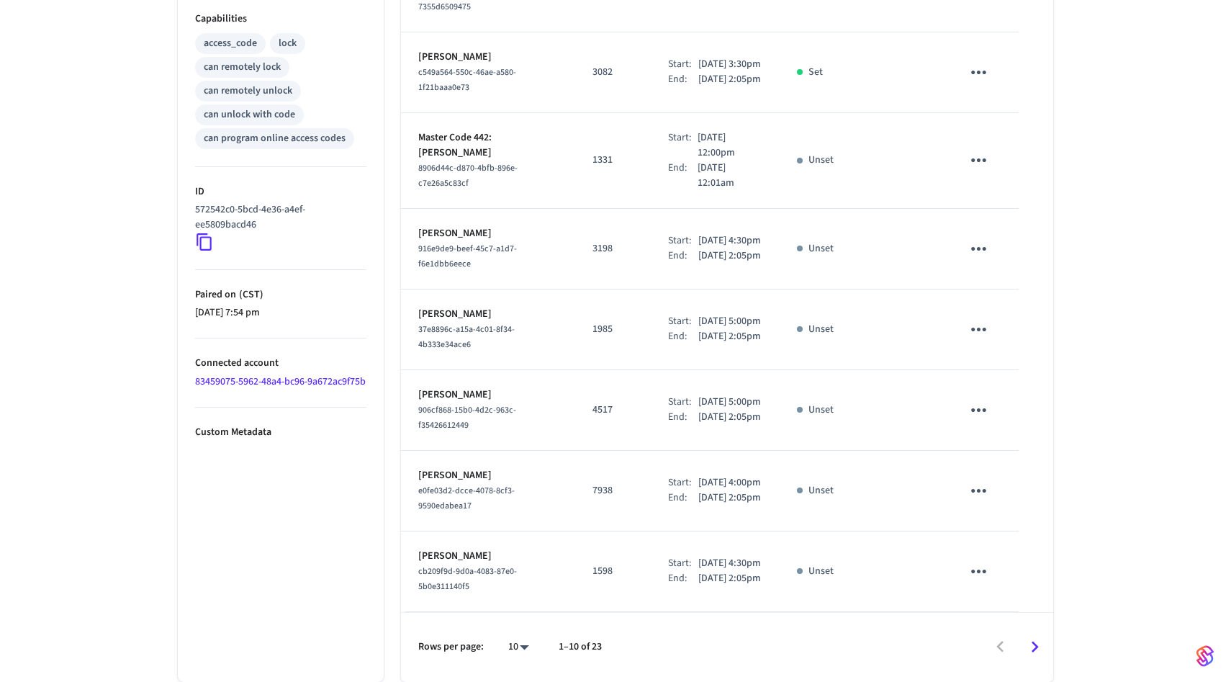
scroll to position [660, 0]
click at [1042, 634] on button "Go to next page" at bounding box center [1035, 647] width 34 height 34
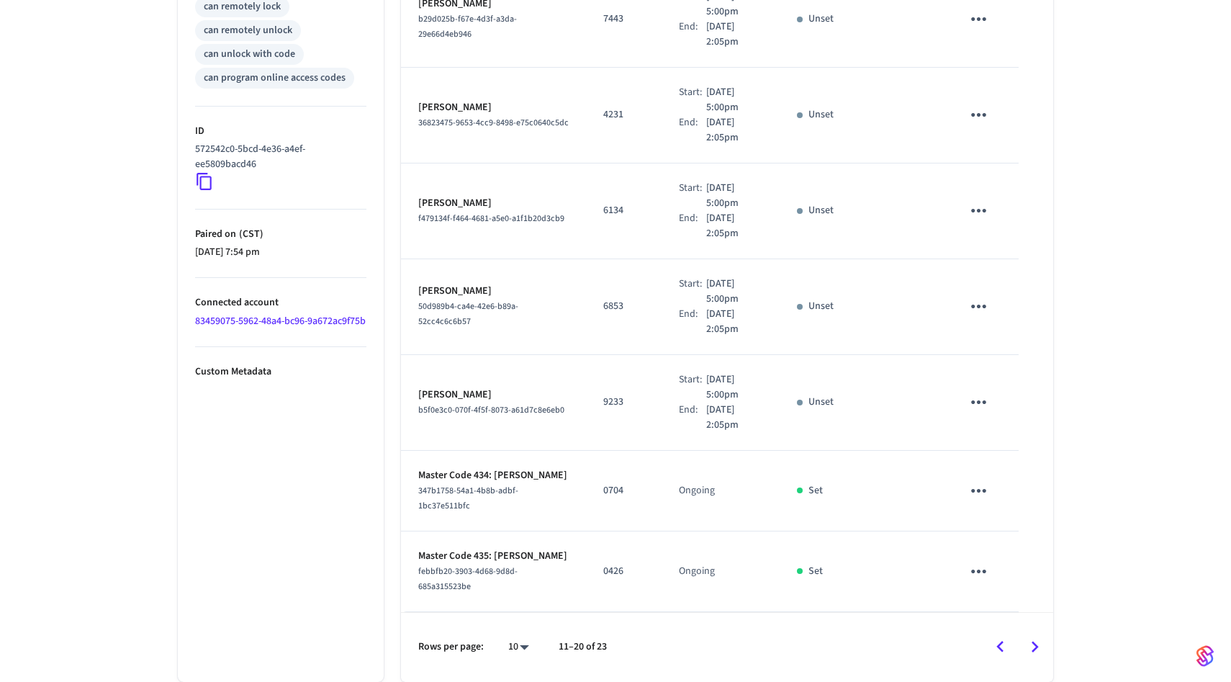
click at [1004, 651] on icon "Go to previous page" at bounding box center [1000, 646] width 22 height 22
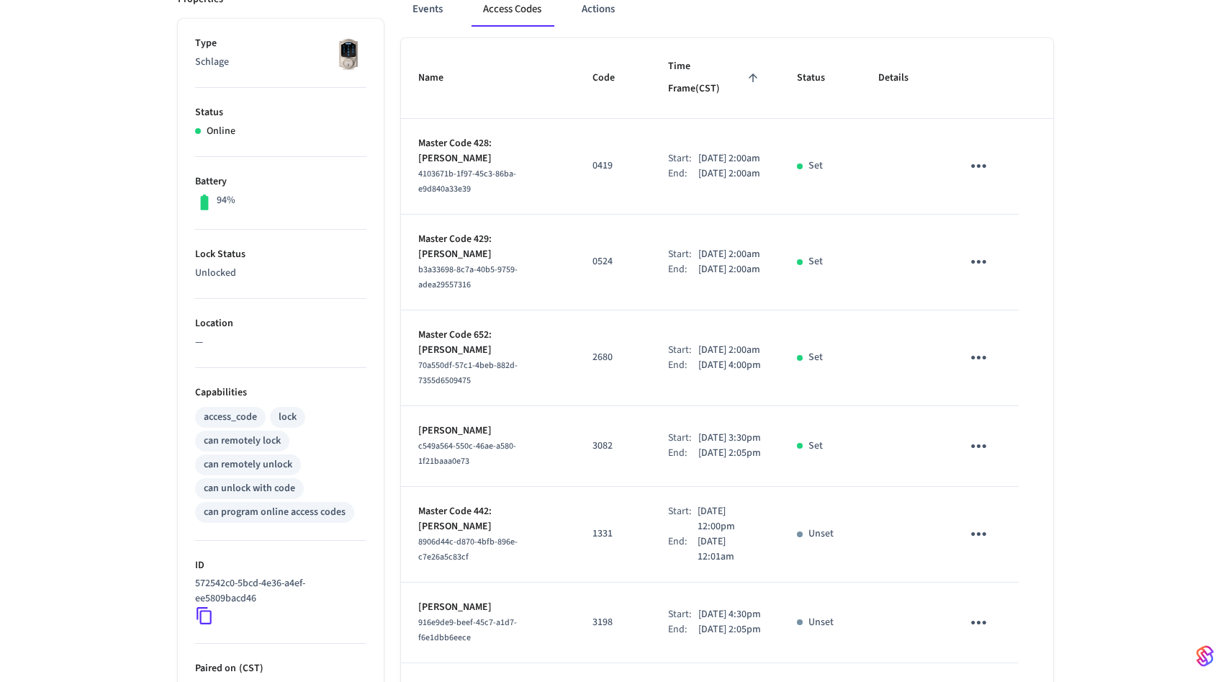
scroll to position [104, 0]
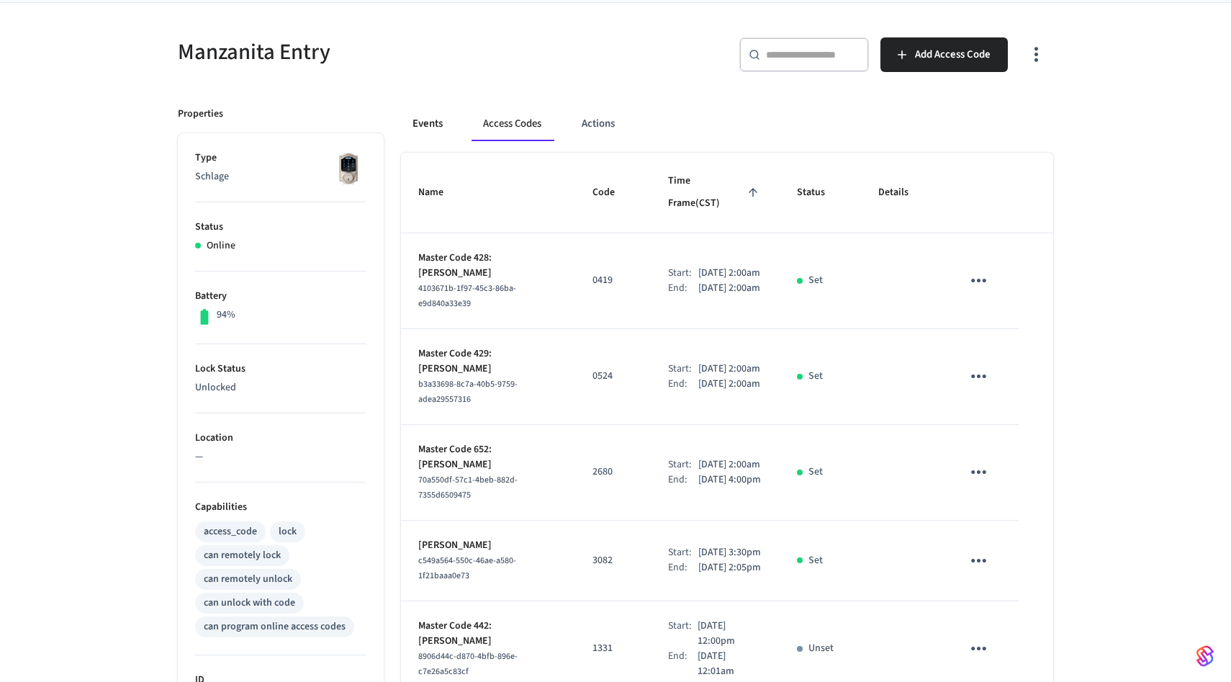
click at [412, 128] on button "Events" at bounding box center [427, 124] width 53 height 35
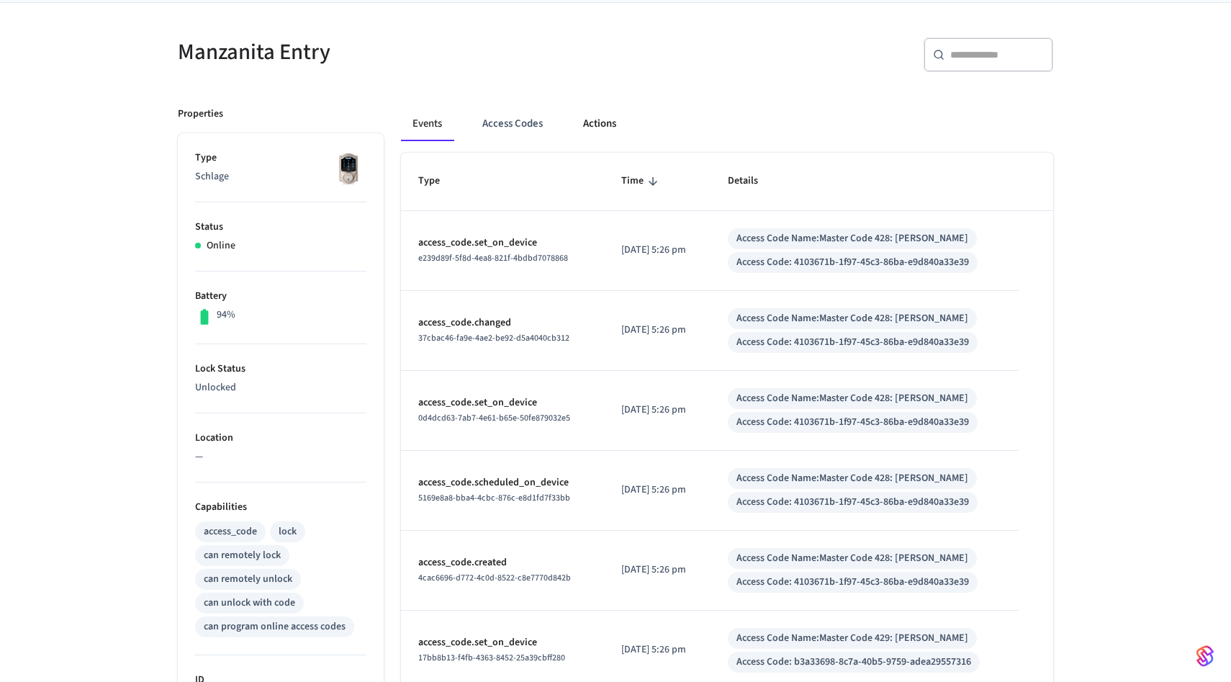
click at [605, 119] on button "Actions" at bounding box center [599, 124] width 56 height 35
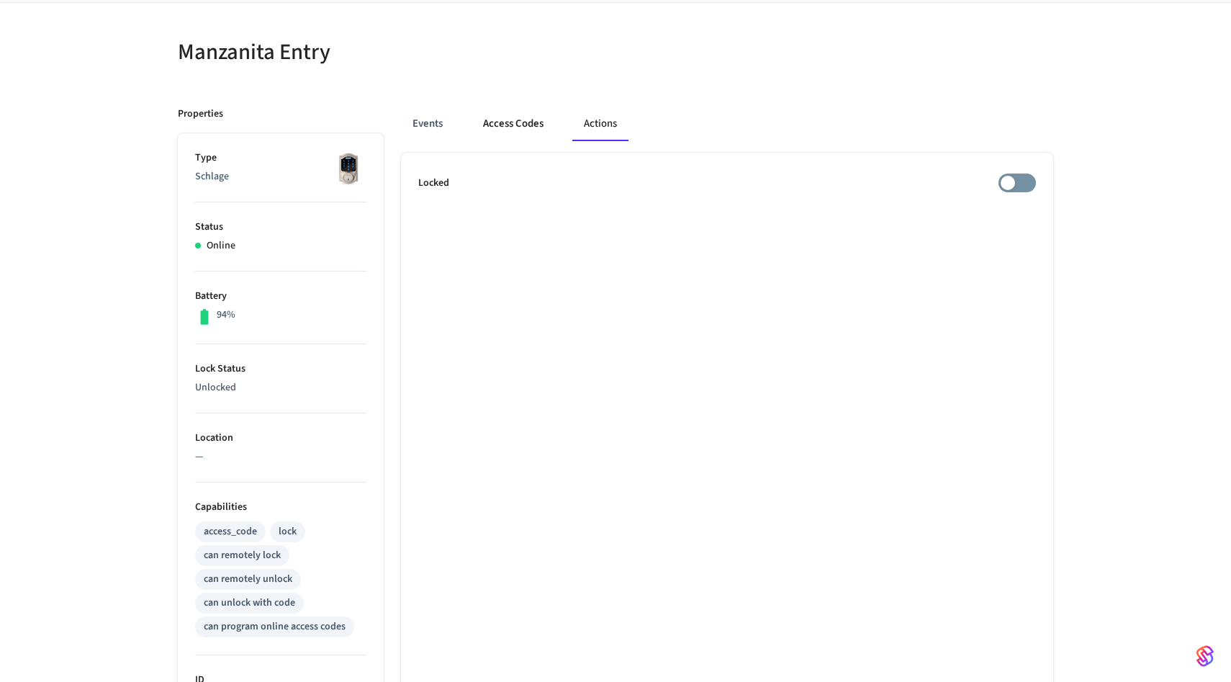
click at [534, 114] on button "Access Codes" at bounding box center [512, 124] width 83 height 35
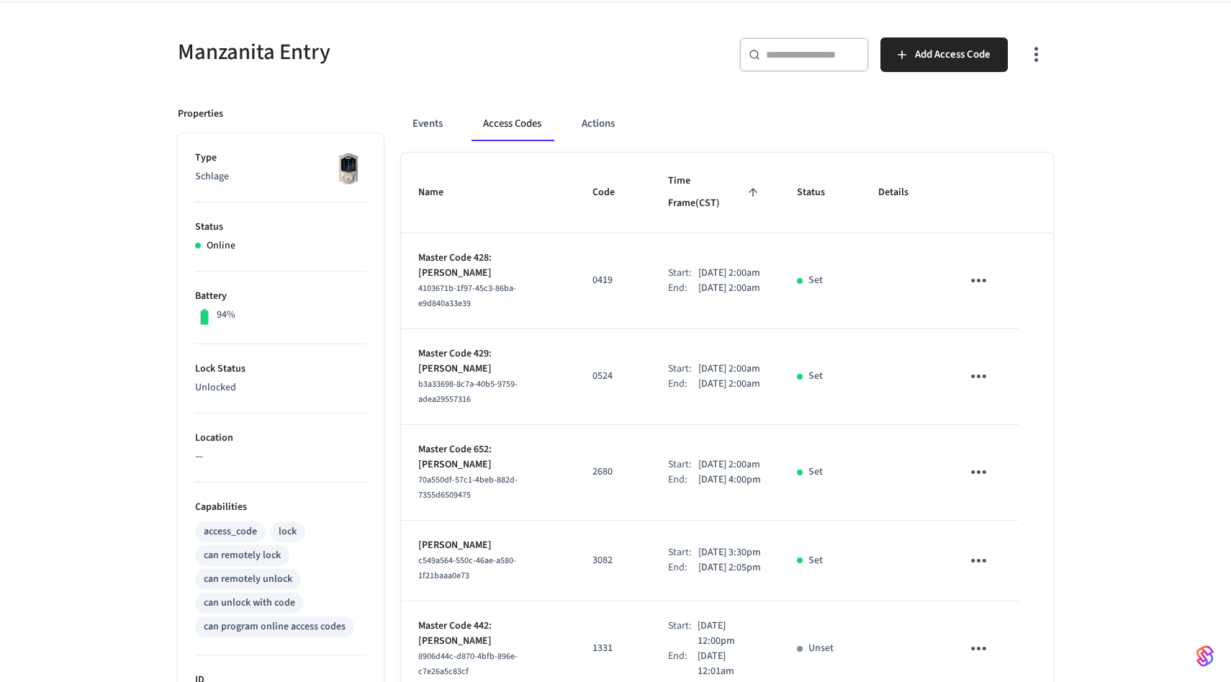
click at [392, 125] on div "Events Access Codes Actions Name Code Time Frame (CST) Status Details Master Co…" at bounding box center [718, 629] width 669 height 1080
click at [420, 125] on button "Events" at bounding box center [427, 124] width 53 height 35
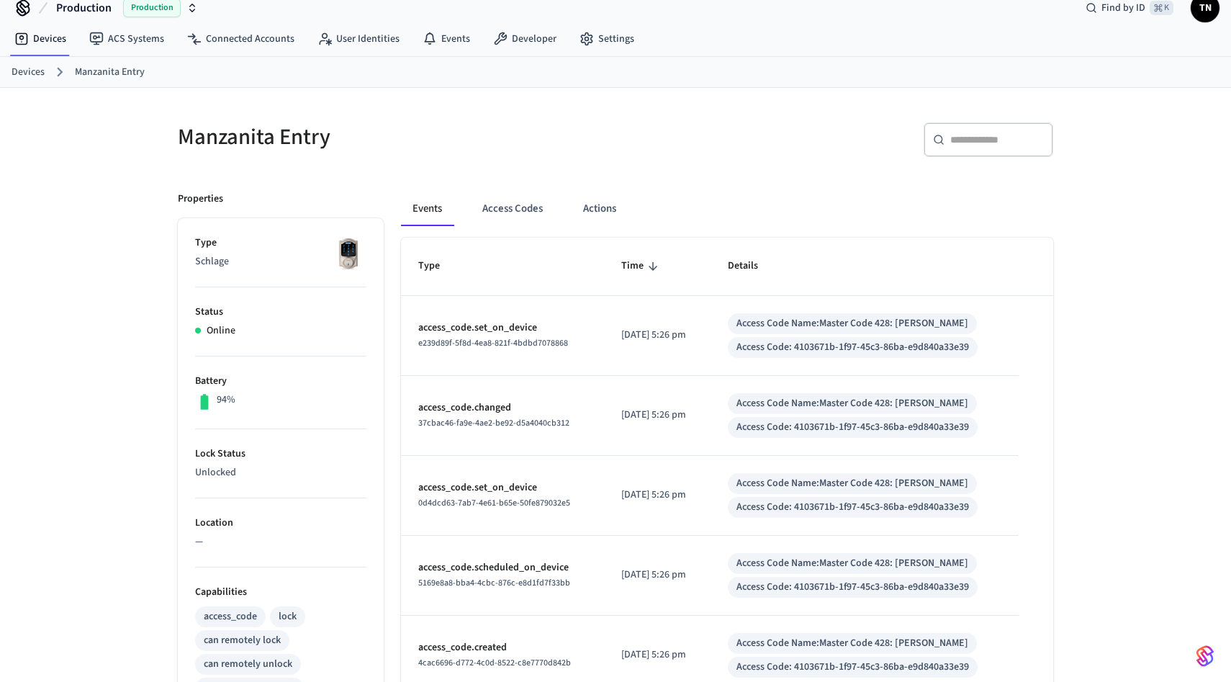
scroll to position [0, 0]
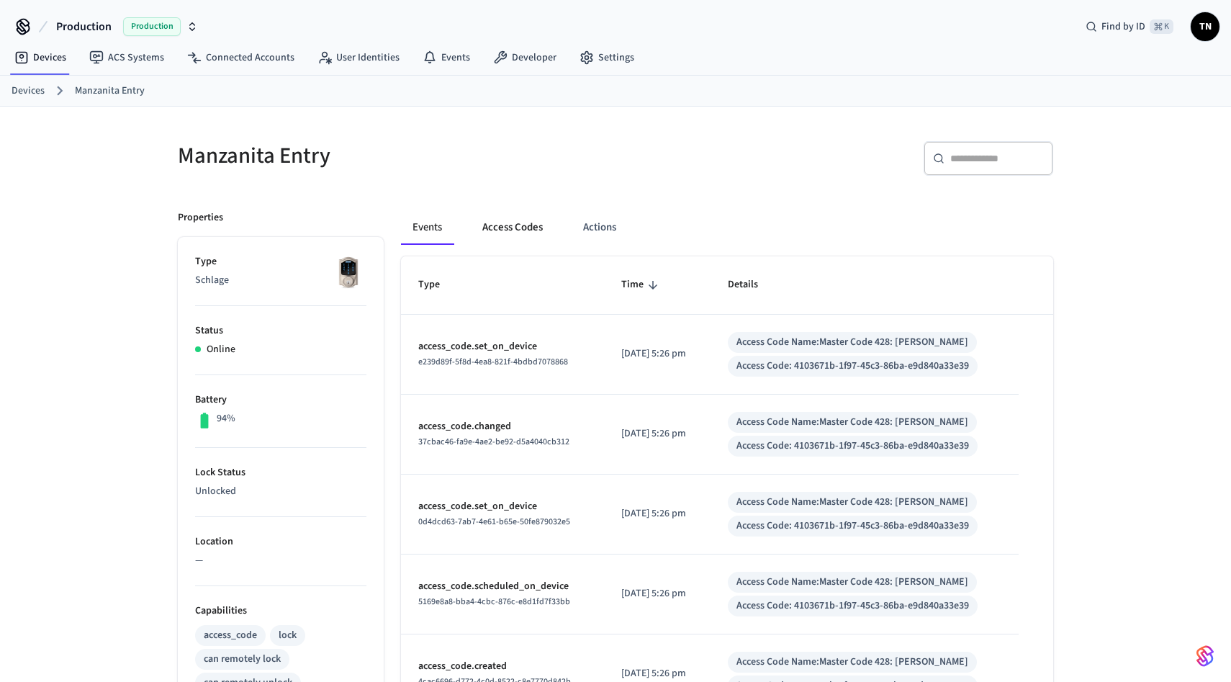
click at [542, 223] on button "Access Codes" at bounding box center [512, 227] width 83 height 35
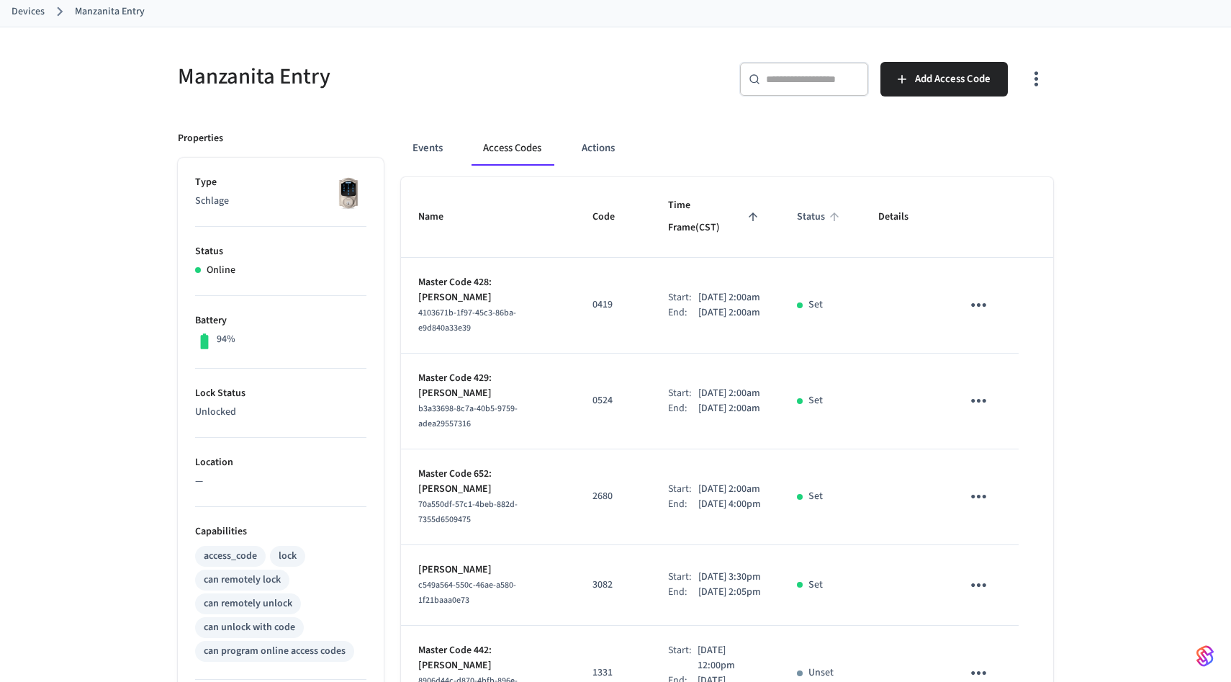
scroll to position [136, 0]
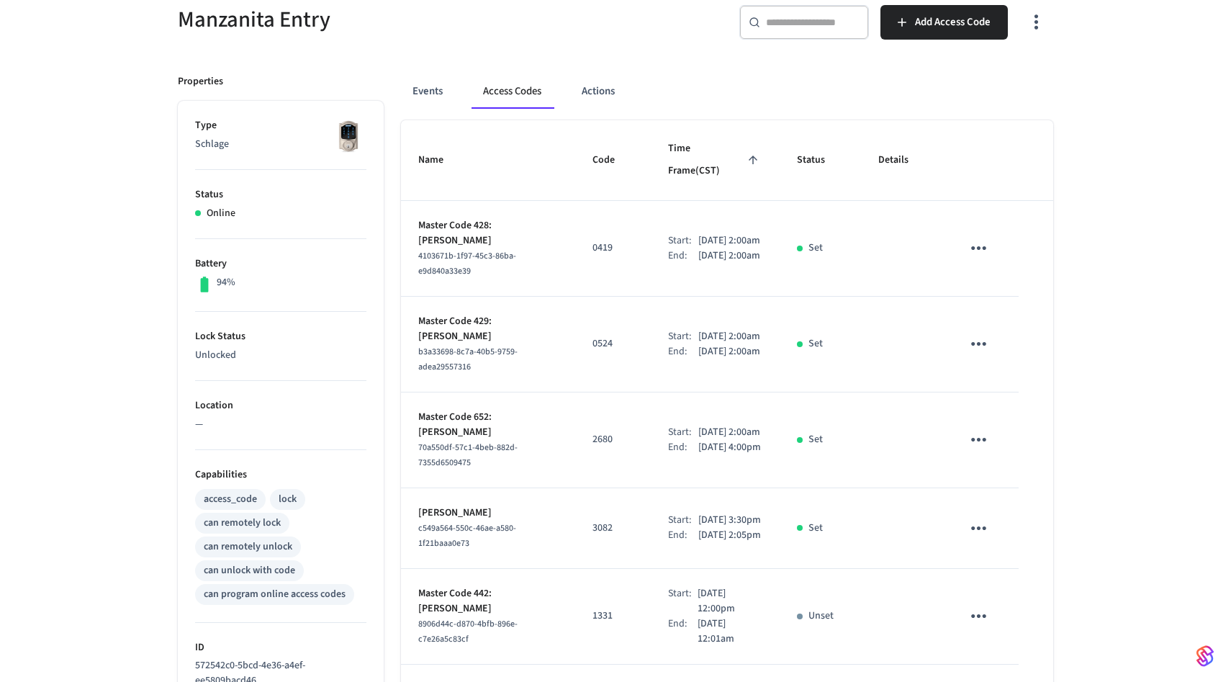
click at [367, 64] on div "Properties Type Schlage Status Online Battery 94% Lock Status Unlocked Location…" at bounding box center [271, 597] width 223 height 1080
